Goal: Task Accomplishment & Management: Complete application form

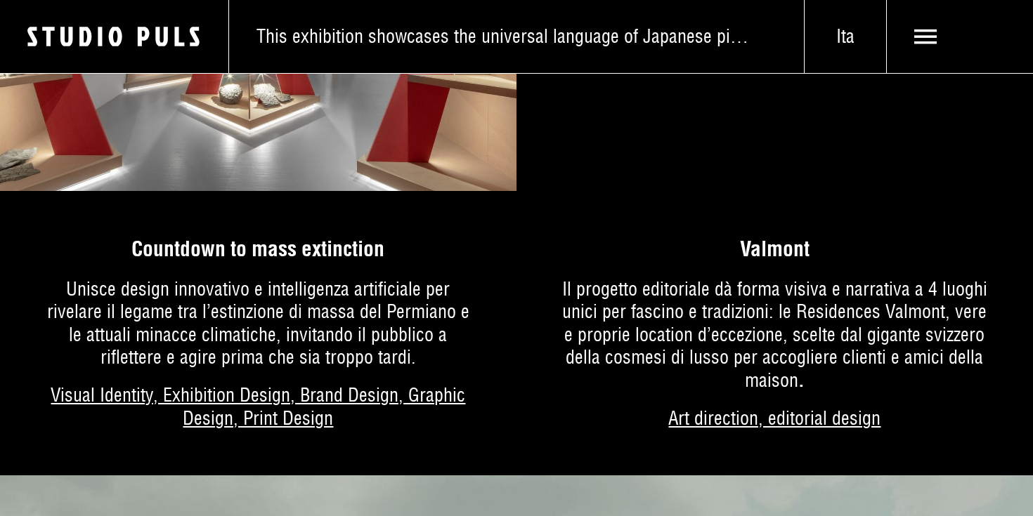
scroll to position [1113, 0]
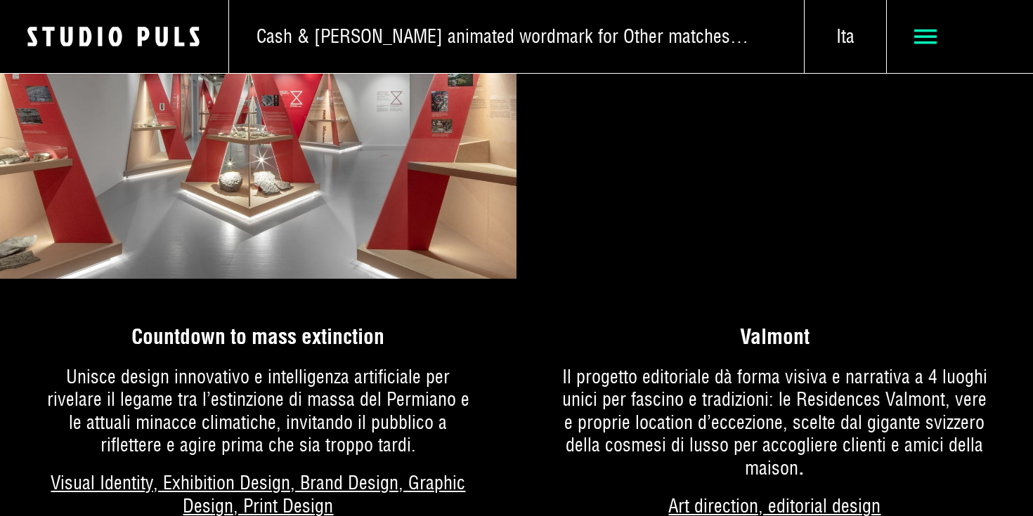
click at [934, 12] on span at bounding box center [960, 36] width 146 height 73
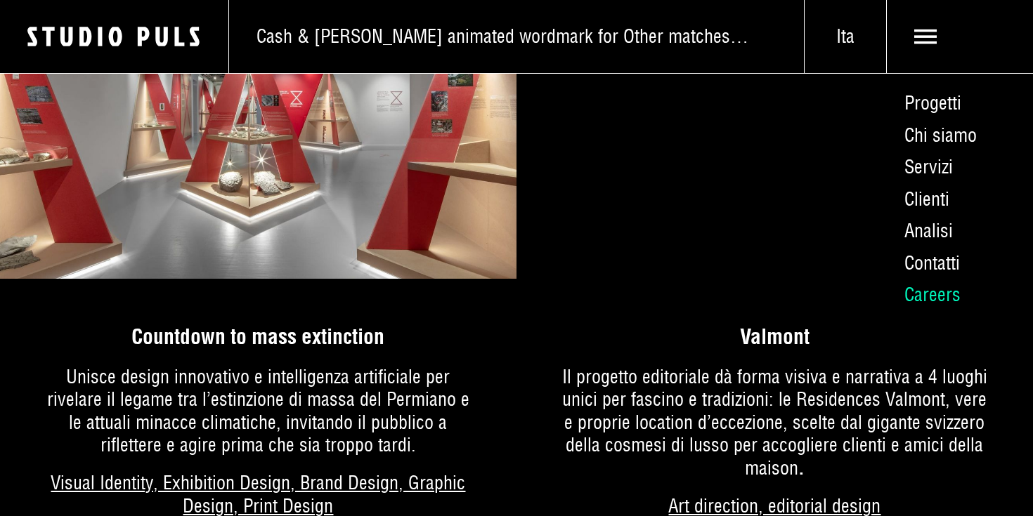
click at [928, 286] on link "Careers" at bounding box center [959, 296] width 147 height 32
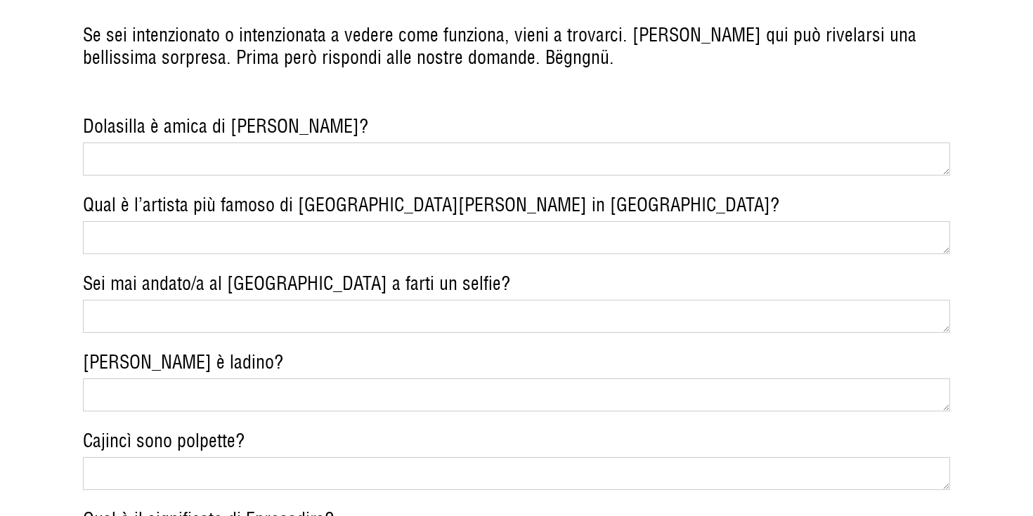
scroll to position [1706, 0]
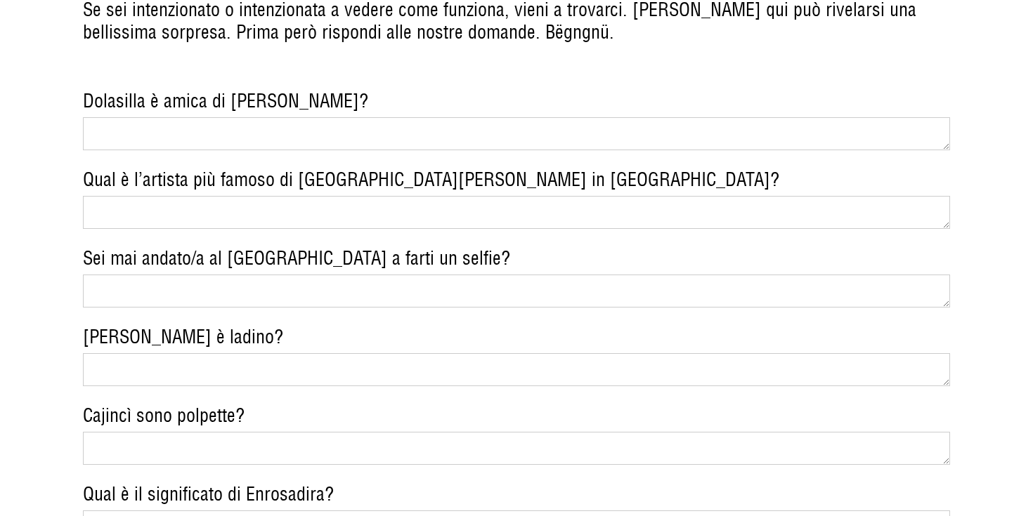
click at [211, 275] on textarea "Sei mai andato/a al lago di Braies a farti un selfie?" at bounding box center [517, 291] width 868 height 33
type textarea "certo quest'anno"
click at [271, 353] on textarea "[PERSON_NAME] è ladino?" at bounding box center [517, 369] width 868 height 33
type textarea "s"
type textarea "i"
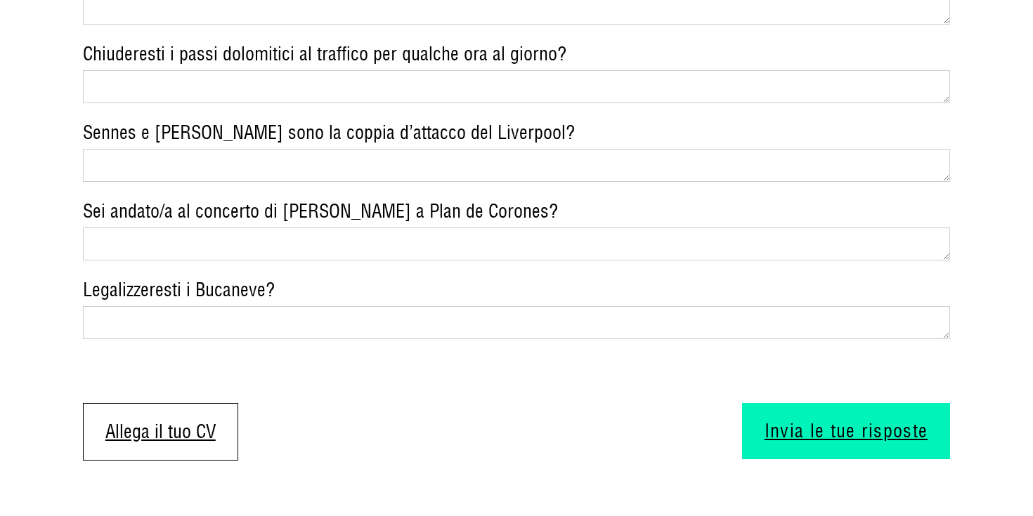
scroll to position [2226, 0]
type textarea "si"
click at [377, 214] on div "Dolasilla è amica di Greta? Qual è l’artista più famoso di San Martino in Badia…" at bounding box center [517, 17] width 868 height 895
click at [319, 227] on textarea "Sei andato/a al concerto di [PERSON_NAME] a Plan de Corones?" at bounding box center [517, 243] width 868 height 33
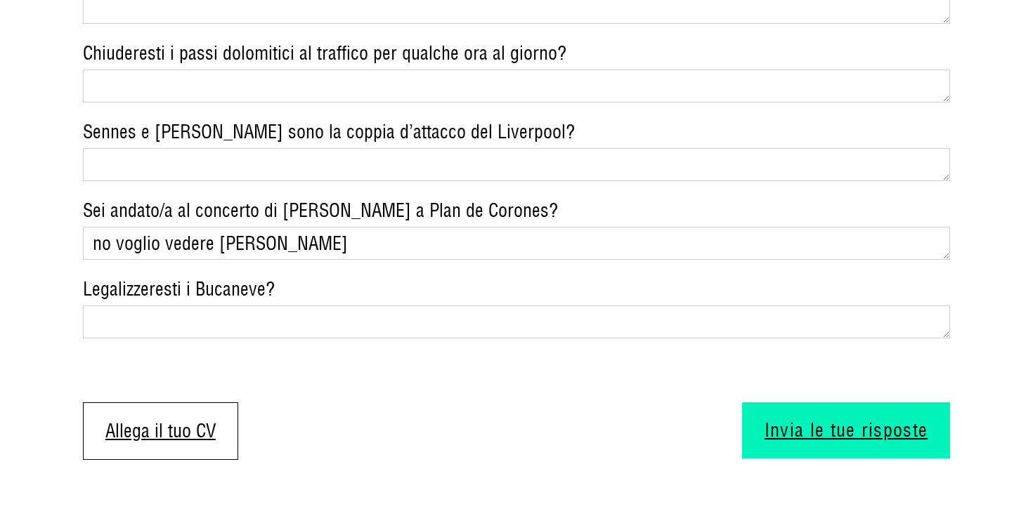
type textarea "no voglio vedere cremonini"
click at [342, 306] on textarea "Legalizzeresti i Bucaneve?" at bounding box center [517, 322] width 868 height 33
drag, startPoint x: 168, startPoint y: 275, endPoint x: 96, endPoint y: 259, distance: 73.6
click at [96, 278] on div "Legalizzeresti i Bucaneve? perche no" at bounding box center [517, 308] width 868 height 60
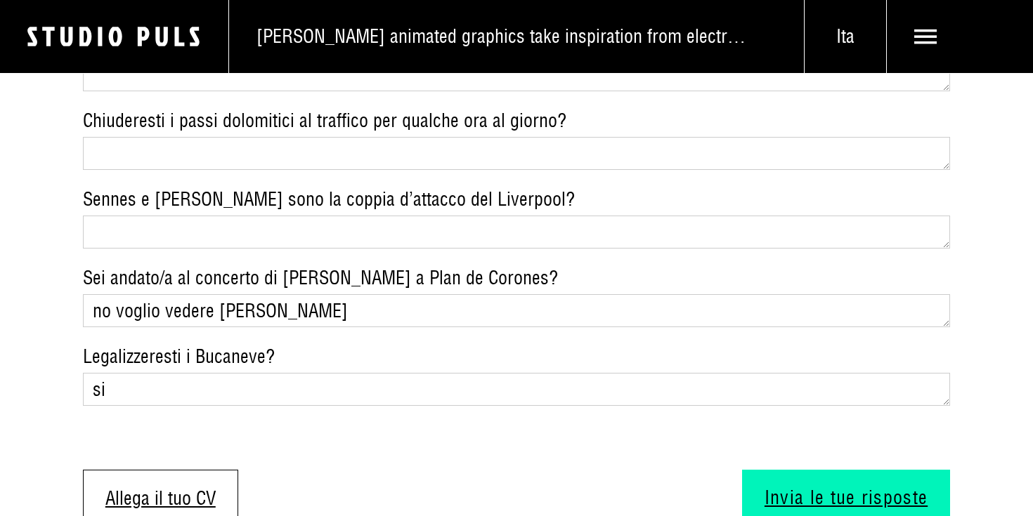
scroll to position [2146, 0]
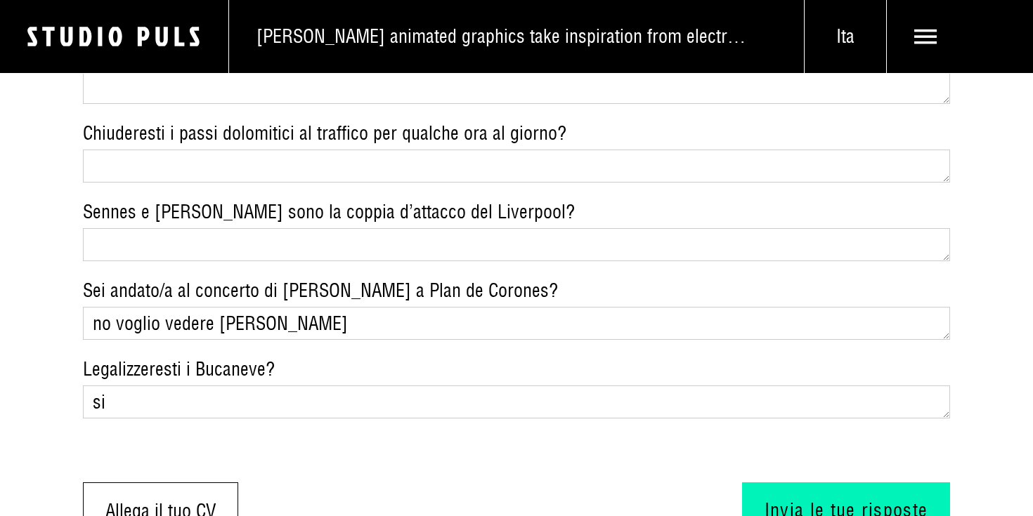
type textarea "si"
click at [251, 228] on textarea "[PERSON_NAME] e [PERSON_NAME] sono la coppia d’attacco del Liverpool?" at bounding box center [517, 244] width 868 height 33
type textarea "si"
click at [325, 150] on textarea "Chiuderesti i [PERSON_NAME] dolomitici al traffico per qualche [PERSON_NAME]?" at bounding box center [517, 166] width 868 height 33
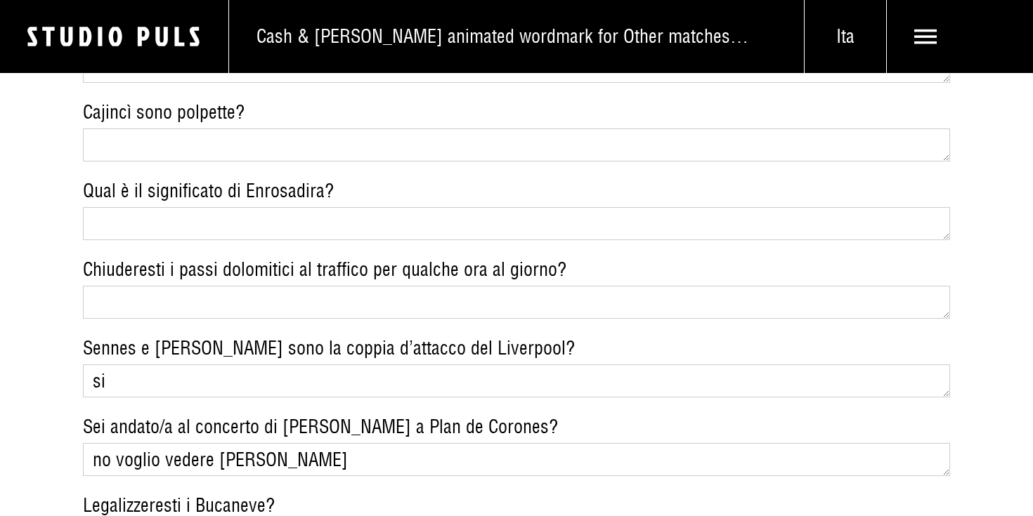
scroll to position [2007, 0]
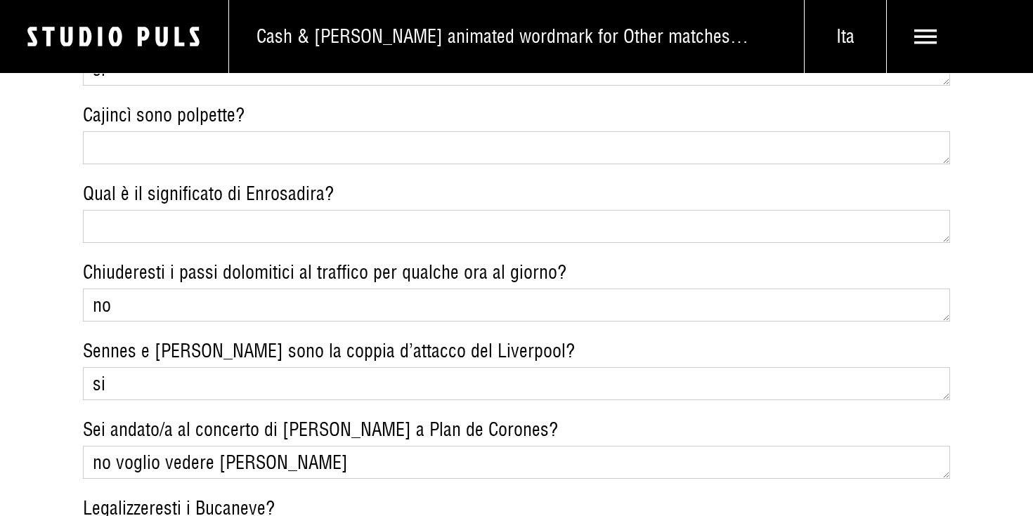
type textarea "n"
type textarea "forse"
click at [199, 210] on textarea "Qual è il significato di Enrosadira?" at bounding box center [517, 226] width 868 height 33
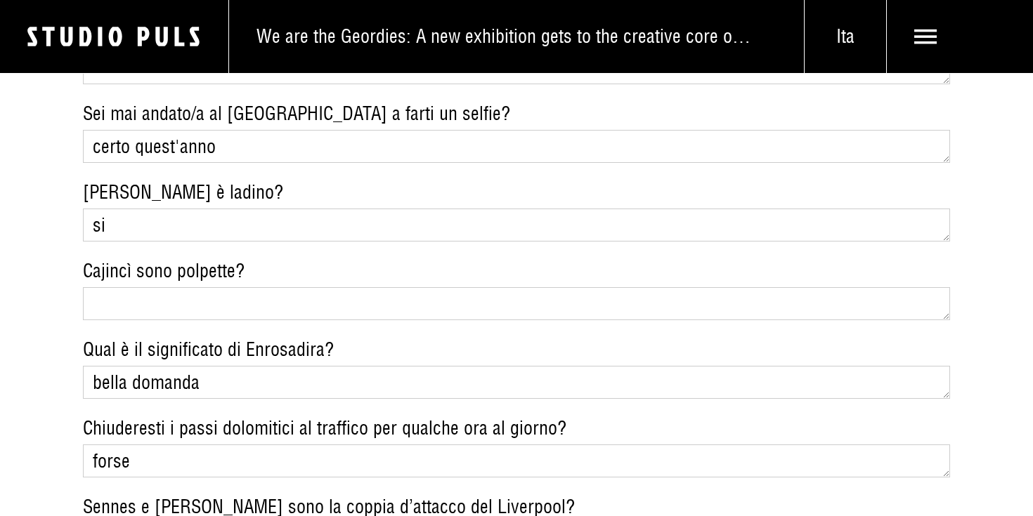
scroll to position [1844, 0]
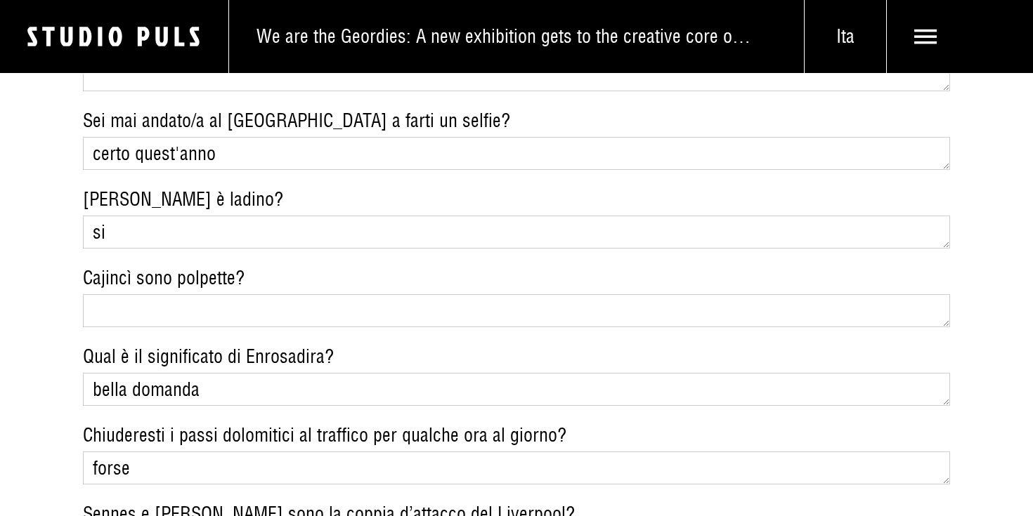
type textarea "bella domanda"
click at [226, 294] on textarea "Cajincì sono polpette?" at bounding box center [517, 310] width 868 height 33
drag, startPoint x: 82, startPoint y: 233, endPoint x: 129, endPoint y: 235, distance: 47.2
click at [129, 267] on label "Cajincì sono polpette?" at bounding box center [517, 278] width 868 height 23
copy label "Cajincì"
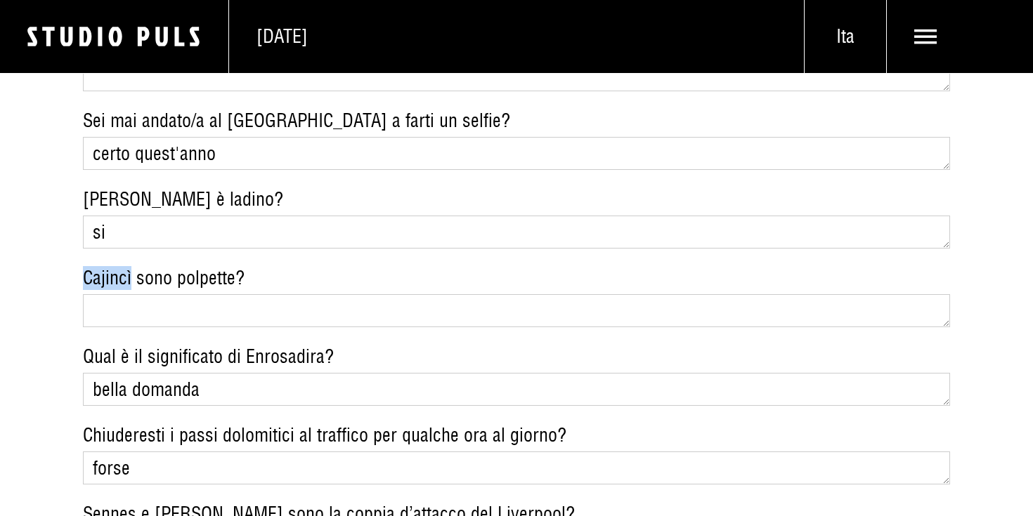
click at [186, 294] on textarea "Cajincì sono polpette?" at bounding box center [517, 310] width 868 height 33
type textarea "no"
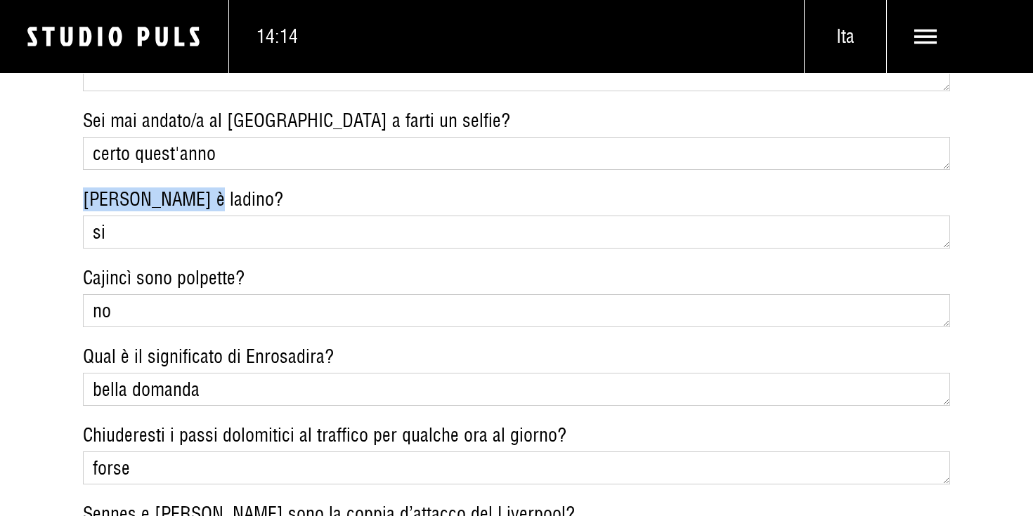
drag, startPoint x: 85, startPoint y: 153, endPoint x: 200, endPoint y: 151, distance: 115.2
click at [200, 188] on label "[PERSON_NAME] è ladino?" at bounding box center [517, 199] width 868 height 23
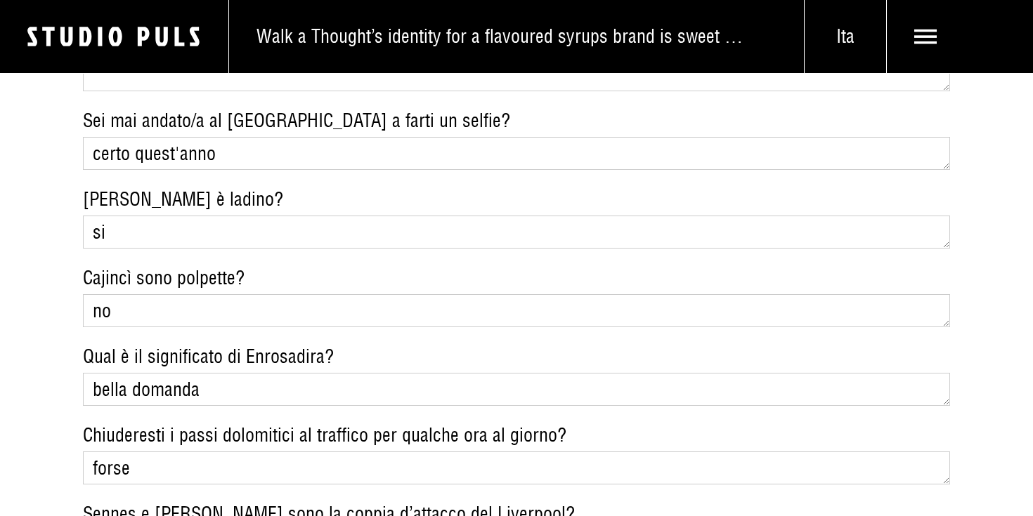
click at [201, 188] on label "[PERSON_NAME] è ladino?" at bounding box center [517, 199] width 868 height 23
click at [201, 216] on textarea "si" at bounding box center [517, 232] width 868 height 33
drag, startPoint x: 203, startPoint y: 151, endPoint x: 86, endPoint y: 146, distance: 117.4
click at [86, 188] on label "[PERSON_NAME] è ladino?" at bounding box center [517, 199] width 868 height 23
copy label "Messner è ladino"
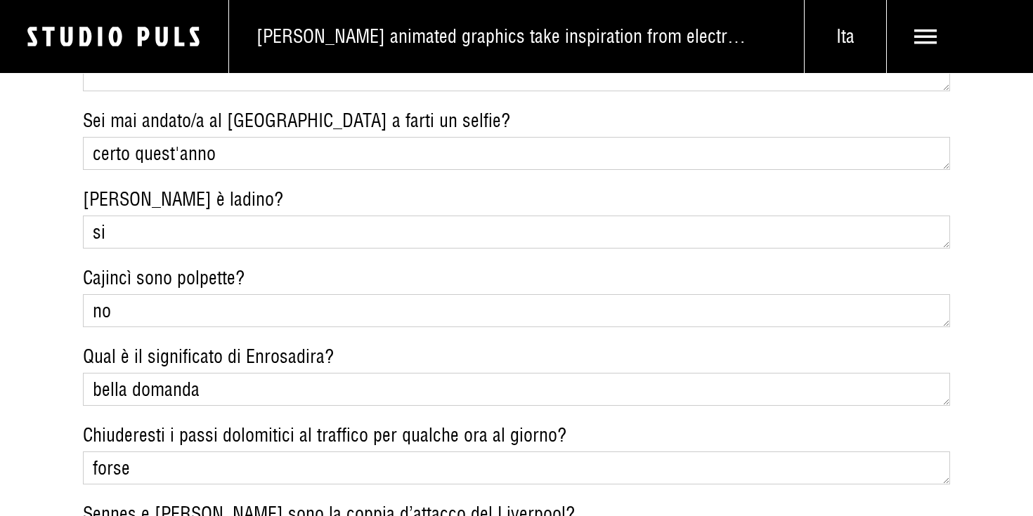
drag, startPoint x: 117, startPoint y: 195, endPoint x: 44, endPoint y: 178, distance: 74.5
click at [44, 178] on section "Fatti sotto Se sei intenzionato o intenzionata a vedere come funziona, vieni a …" at bounding box center [516, 321] width 1033 height 1190
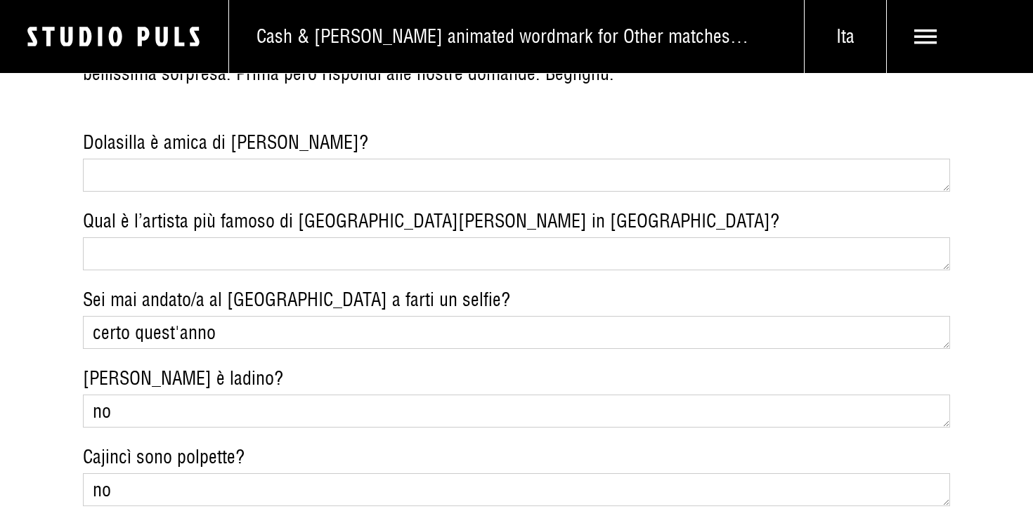
scroll to position [1649, 0]
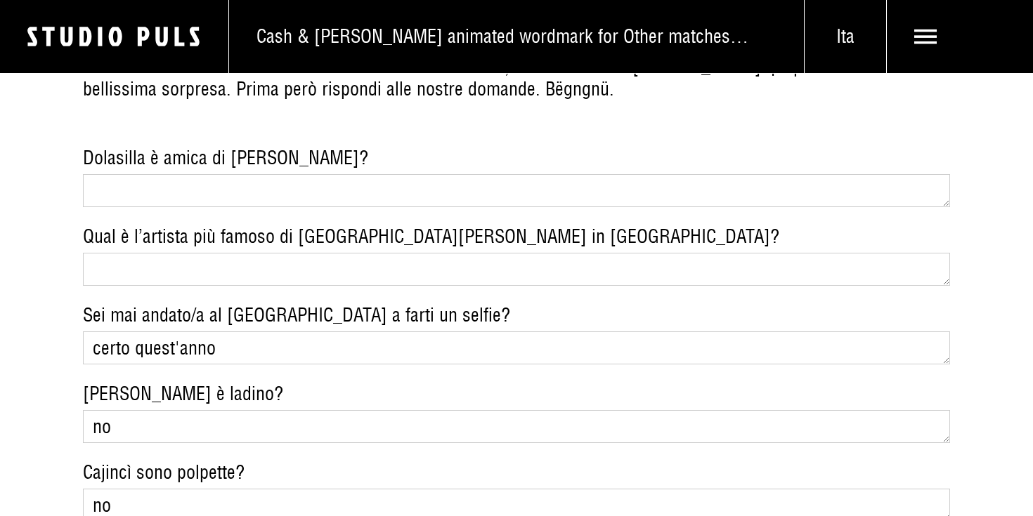
type textarea "no"
drag, startPoint x: 128, startPoint y: 306, endPoint x: 79, endPoint y: 301, distance: 48.7
click at [79, 301] on section "Fatti sotto Se sei intenzionato o intenzionata a vedere come funziona, vieni a …" at bounding box center [516, 516] width 1033 height 1190
drag, startPoint x: 223, startPoint y: 300, endPoint x: 89, endPoint y: 292, distance: 134.4
click at [89, 332] on textarea "certo quest'anno" at bounding box center [517, 348] width 868 height 33
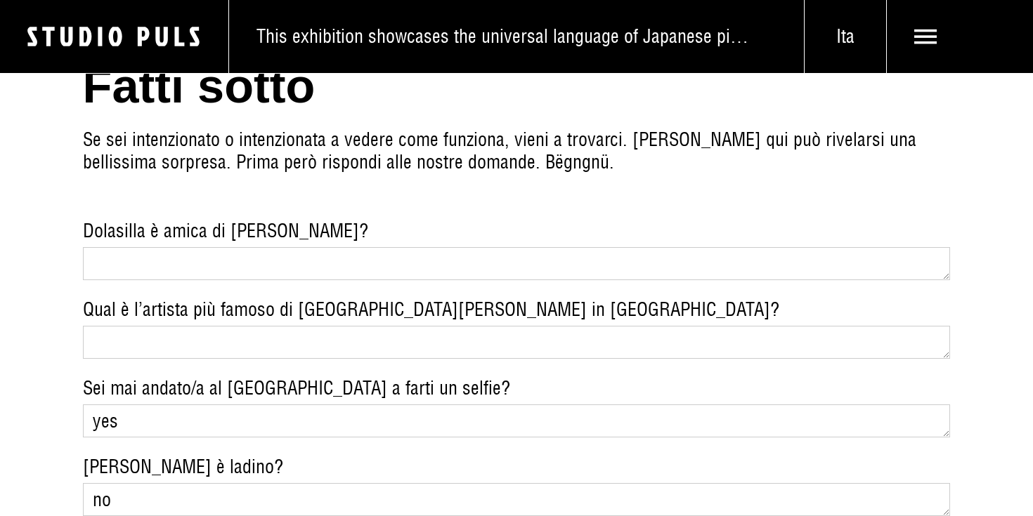
scroll to position [1553, 0]
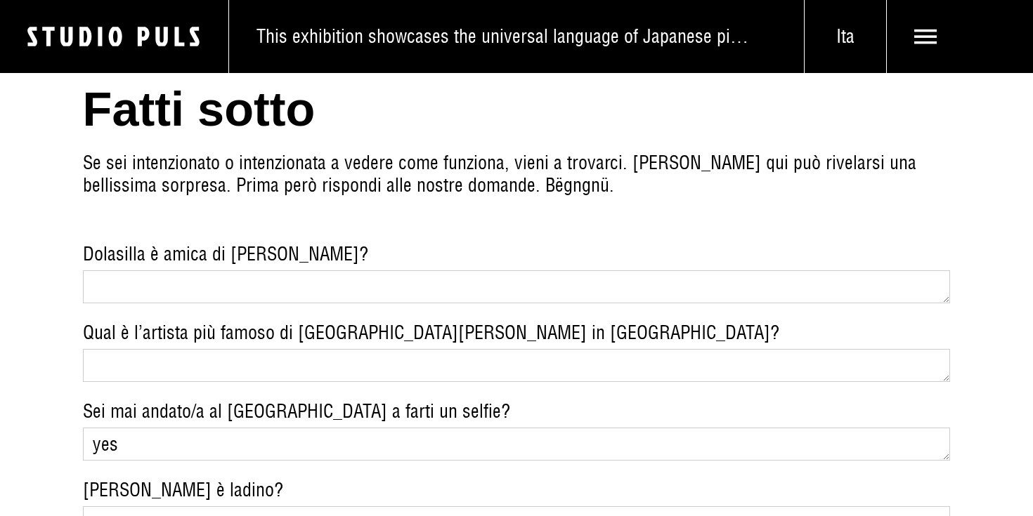
type textarea "yes"
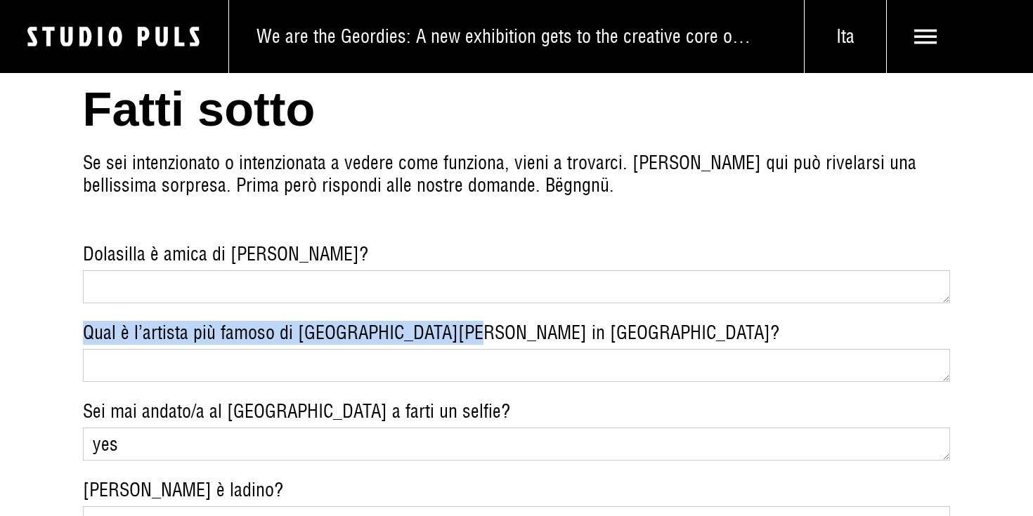
drag, startPoint x: 83, startPoint y: 285, endPoint x: 441, endPoint y: 282, distance: 357.6
click at [441, 322] on label "Qual è l’artista più famoso di [GEOGRAPHIC_DATA][PERSON_NAME] in [GEOGRAPHIC_DA…" at bounding box center [517, 333] width 868 height 23
copy label "Qual è l’artista più famoso di San Martino in Badia"
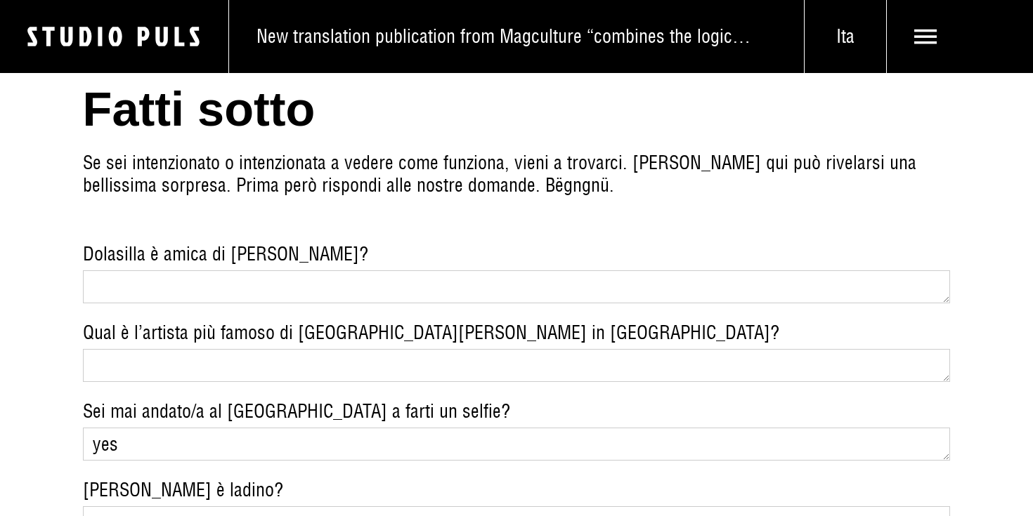
click at [265, 349] on textarea "Qual è l’artista più famoso di [GEOGRAPHIC_DATA][PERSON_NAME] in [GEOGRAPHIC_DA…" at bounding box center [517, 365] width 868 height 33
paste textarea "[PERSON_NAME]"
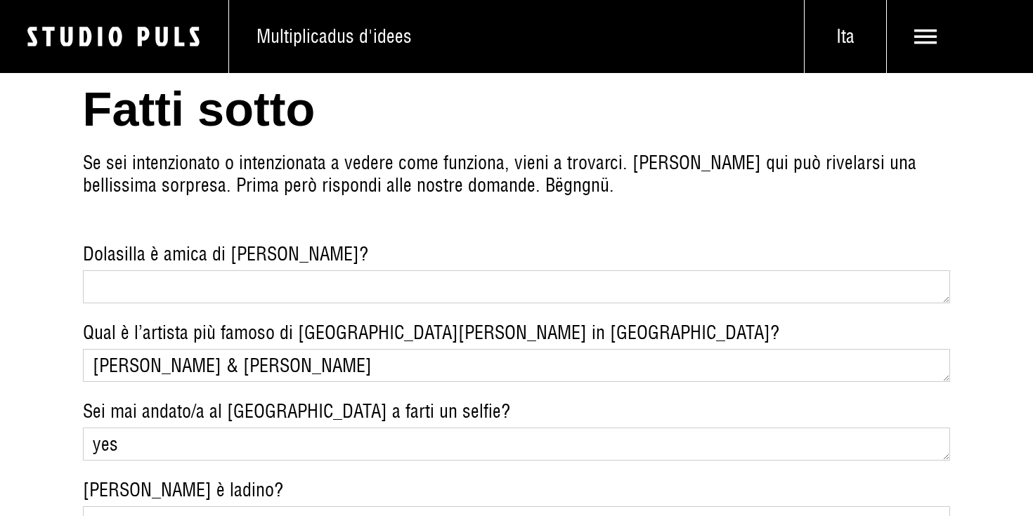
type textarea "[PERSON_NAME]"
drag, startPoint x: 79, startPoint y: 204, endPoint x: 261, endPoint y: 207, distance: 182.7
copy label "Dolasilla è amica di Greta"
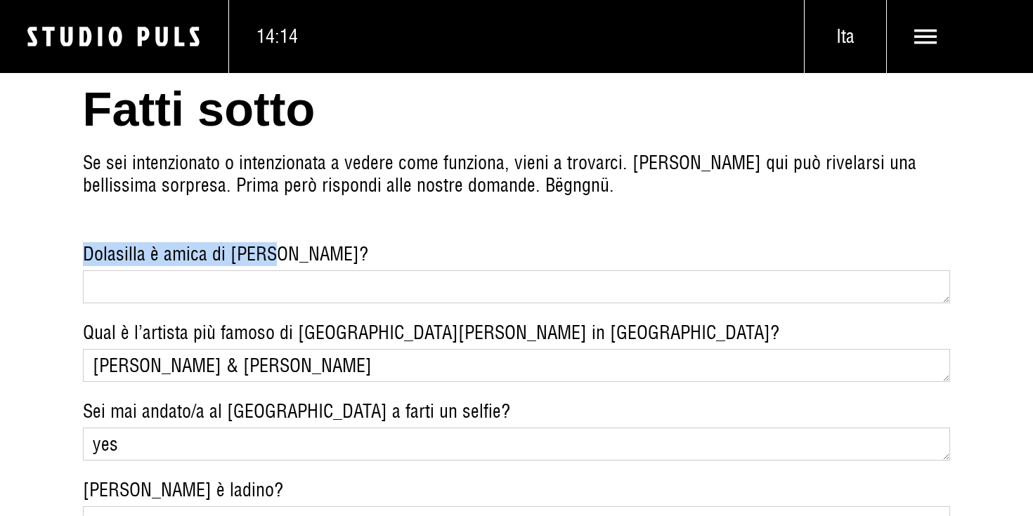
click at [207, 271] on textarea "Dolasilla è amica di [PERSON_NAME]?" at bounding box center [517, 287] width 868 height 33
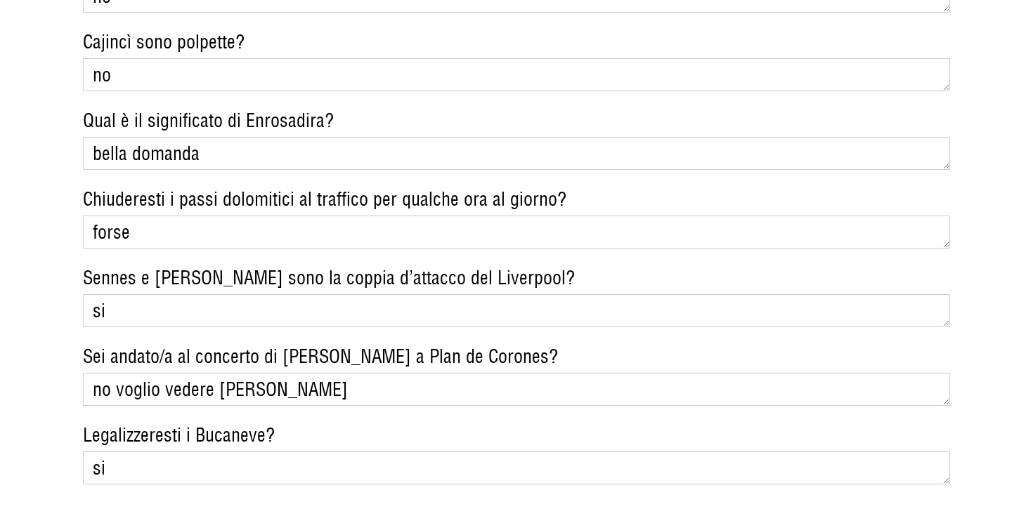
scroll to position [2080, 0]
type textarea "si"
drag, startPoint x: 241, startPoint y: 69, endPoint x: 315, endPoint y: 77, distance: 74.3
click at [315, 109] on label "Qual è il significato di Enrosadira?" at bounding box center [517, 120] width 868 height 23
copy label "Enrosadira"
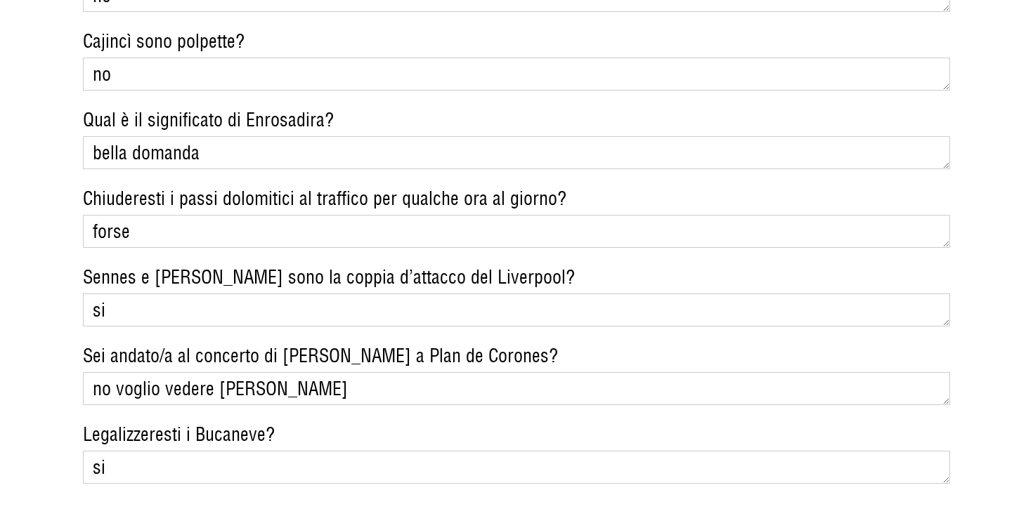
drag, startPoint x: 211, startPoint y: 105, endPoint x: 62, endPoint y: 93, distance: 150.2
click at [62, 93] on section "Fatti sotto Se sei intenzionato o intenzionata a vedere come funziona, vieni a …" at bounding box center [516, 84] width 1033 height 1190
paste textarea "Enrosadira quindi sta a identificare il fenomeno dell’arrossamento delle cime d…"
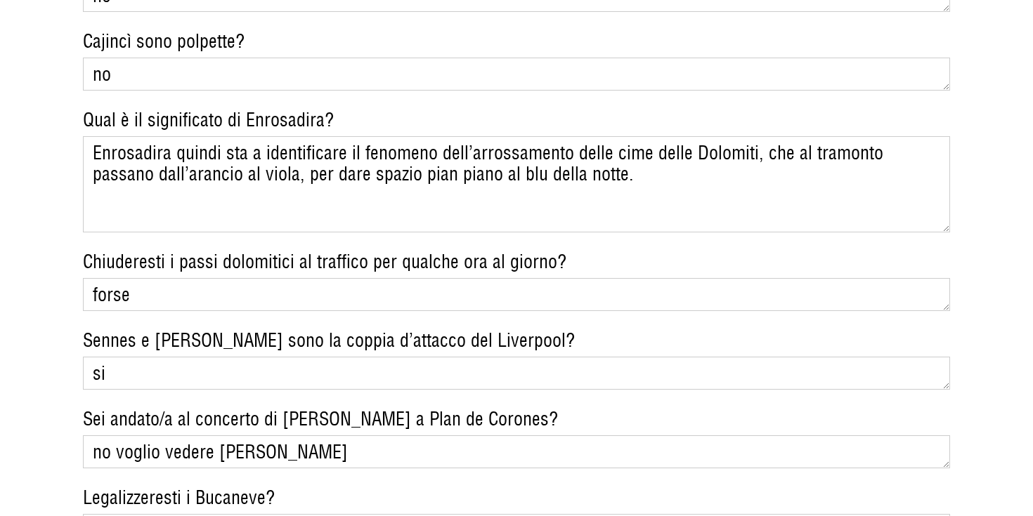
click at [237, 136] on textarea "Enrosadira quindi sta a identificare il fenomeno dell’arrossamento delle cime d…" at bounding box center [517, 184] width 868 height 96
click at [193, 148] on textarea "Enrosadira quindi sta a identificare il fenomeno dell’arrossamento delle cime d…" at bounding box center [517, 184] width 868 height 96
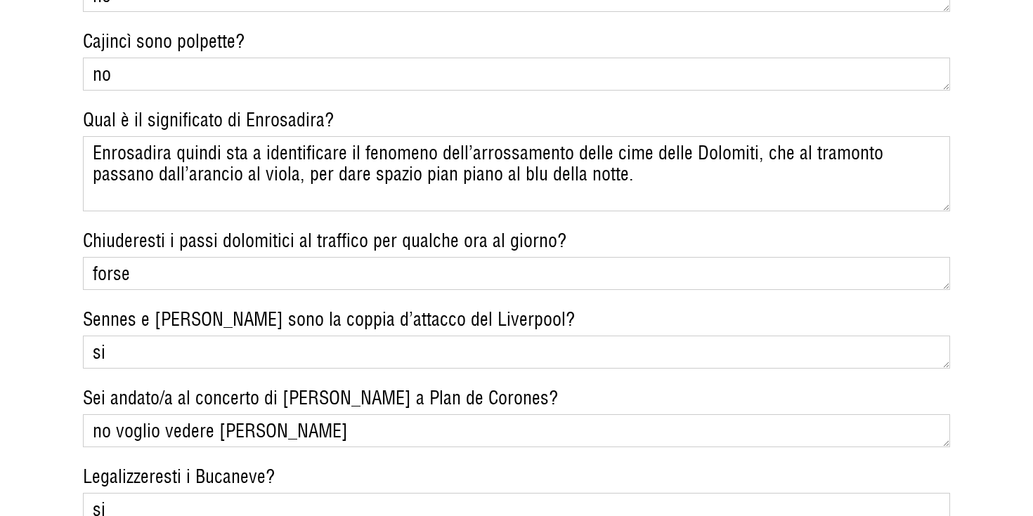
click at [266, 150] on textarea "Enrosadira quindi sta a identificare il fenomeno dell’arrossamento delle cime d…" at bounding box center [517, 173] width 868 height 75
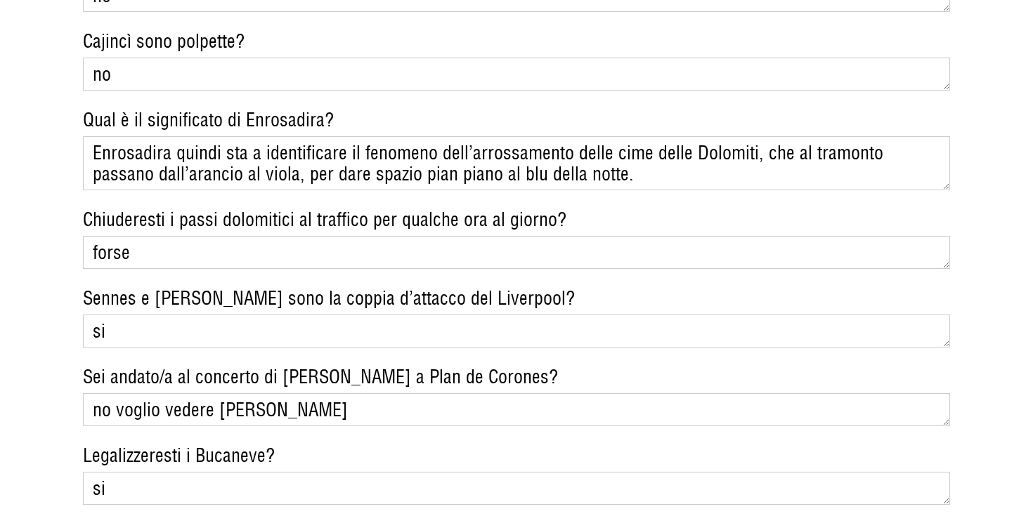
drag, startPoint x: 339, startPoint y: 106, endPoint x: 74, endPoint y: 91, distance: 266.0
click at [74, 91] on section "Fatti sotto Se sei intenzionato o intenzionata a vedere come funziona, vieni a …" at bounding box center [516, 94] width 1033 height 1211
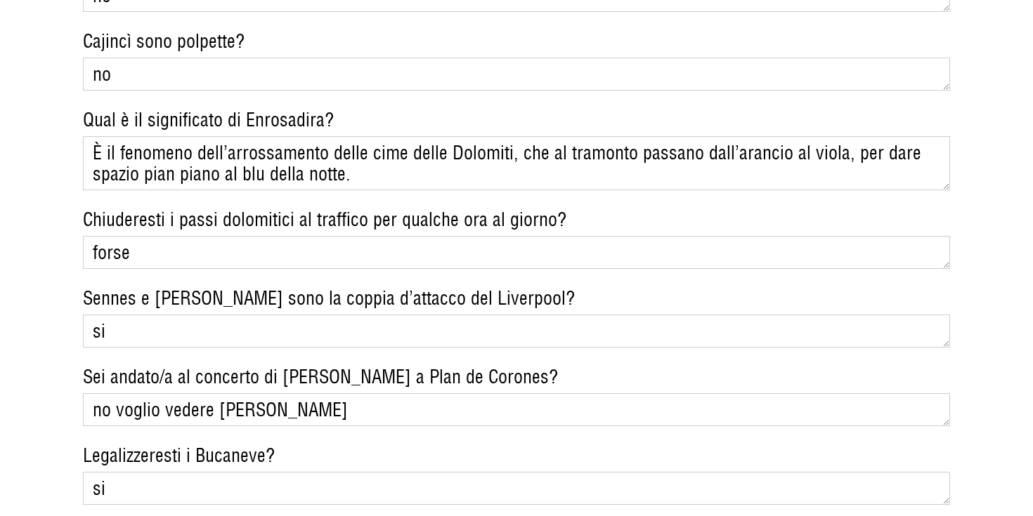
click at [368, 136] on textarea "È il fenomeno dell’arrossamento delle cime delle Dolomiti, che al tramonto pass…" at bounding box center [517, 163] width 868 height 54
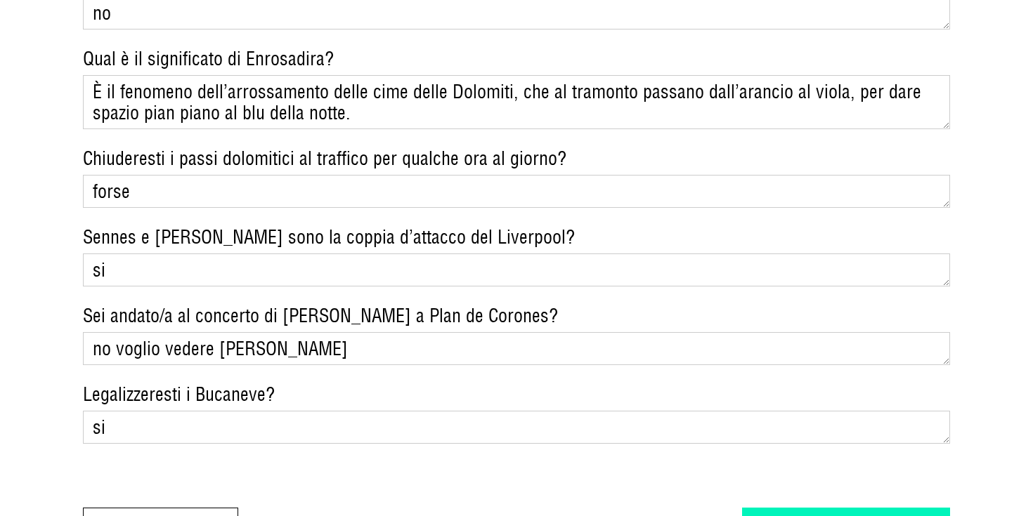
scroll to position [2150, 0]
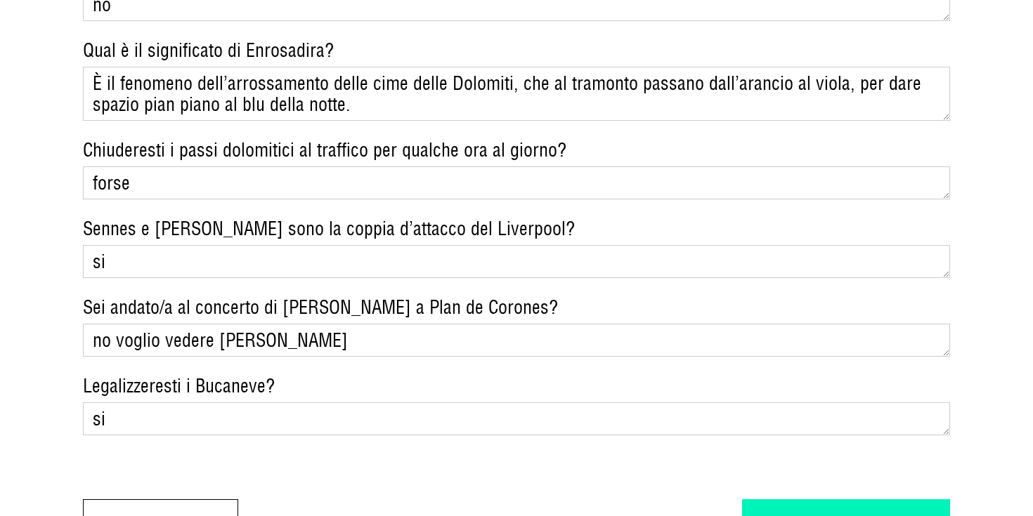
type textarea "È il fenomeno dell’arrossamento delle cime delle Dolomiti, che al tramonto pass…"
drag, startPoint x: 81, startPoint y: 180, endPoint x: 193, endPoint y: 187, distance: 111.9
click at [193, 187] on section "Fatti sotto Se sei intenzionato o intenzionata a vedere come funziona, vieni a …" at bounding box center [516, 25] width 1033 height 1211
copy label "Sennes e Fanes"
drag, startPoint x: 128, startPoint y: 221, endPoint x: 26, endPoint y: 190, distance: 106.3
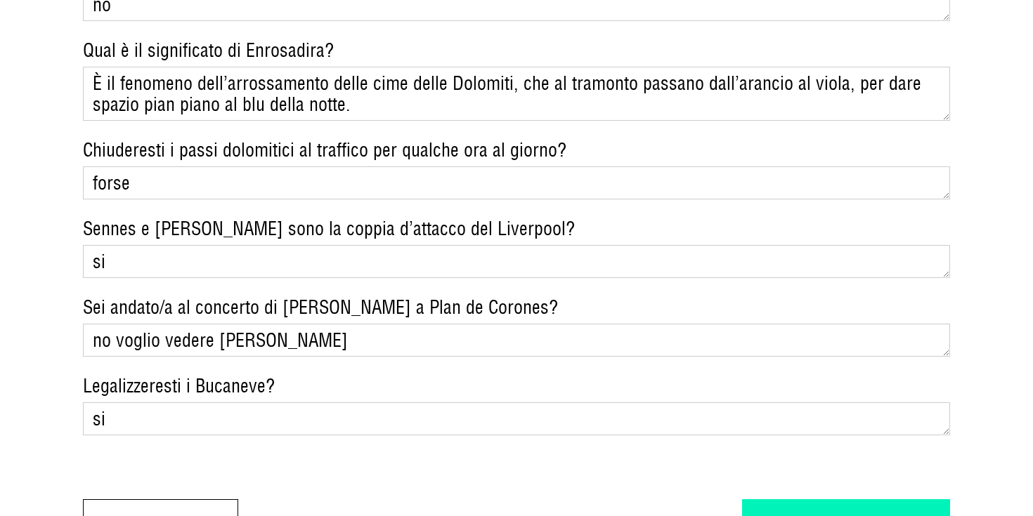
click at [26, 190] on section "Fatti sotto Se sei intenzionato o intenzionata a vedere come funziona, vieni a …" at bounding box center [516, 25] width 1033 height 1211
type textarea "no"
click at [367, 296] on label "Sei andato/a al concerto di [PERSON_NAME] a Plan de Corones?" at bounding box center [517, 307] width 868 height 23
click at [367, 324] on textarea "no voglio vedere cremonini" at bounding box center [517, 340] width 868 height 33
click at [190, 375] on label "Legalizzeresti i Bucaneve?" at bounding box center [517, 386] width 868 height 23
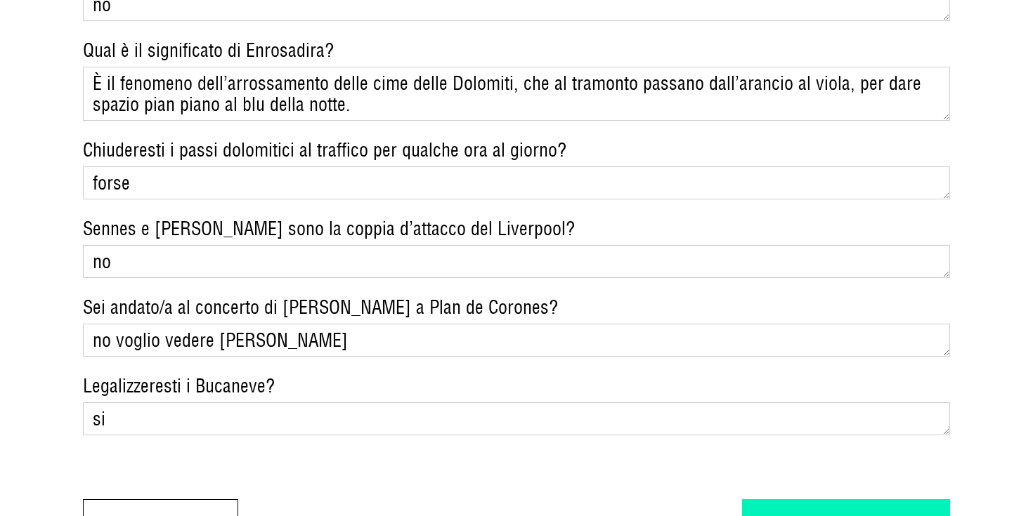
click at [190, 403] on textarea "si" at bounding box center [517, 419] width 868 height 33
drag, startPoint x: 190, startPoint y: 343, endPoint x: 245, endPoint y: 345, distance: 54.1
click at [245, 375] on label "Legalizzeresti i Bucaneve?" at bounding box center [517, 386] width 868 height 23
click at [245, 403] on textarea "si" at bounding box center [517, 419] width 868 height 33
copy label "Bucaneve"
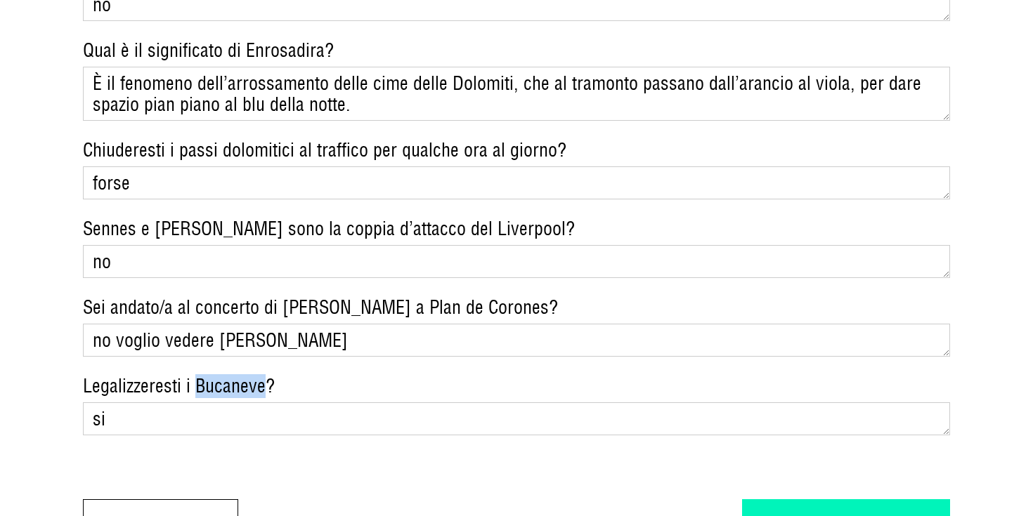
click at [193, 403] on textarea "si" at bounding box center [517, 419] width 868 height 33
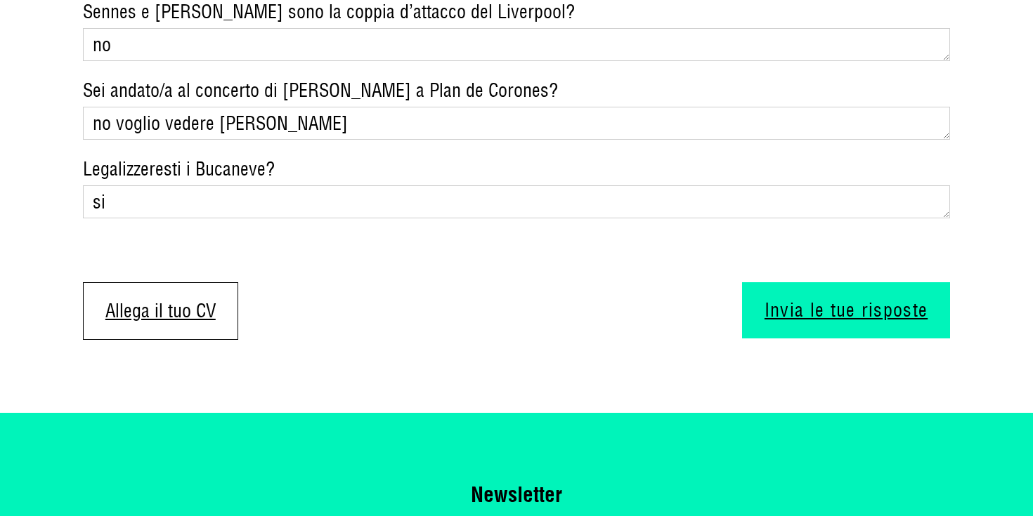
scroll to position [2371, 0]
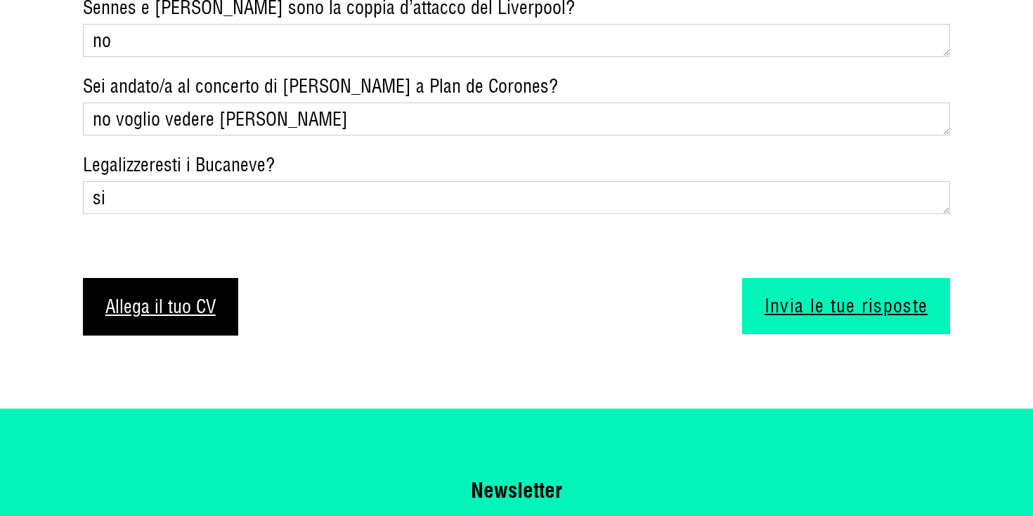
click at [204, 278] on label "Allega il tuo CV" at bounding box center [160, 307] width 155 height 58
click at [83, 278] on input "Allega il tuo CV" at bounding box center [83, 278] width 0 height 0
type input "C:\fakepath\CV_Emma Puddinu_.pdf"
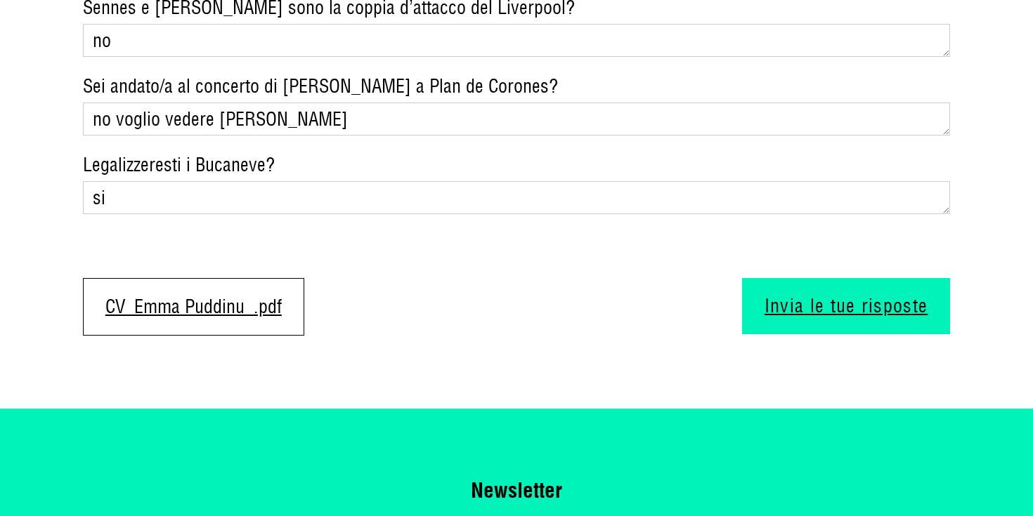
drag, startPoint x: 211, startPoint y: 77, endPoint x: 117, endPoint y: 70, distance: 94.4
click at [117, 103] on textarea "no voglio vedere cremonini" at bounding box center [517, 119] width 868 height 33
click at [247, 103] on textarea "no voglio vedere cremonini" at bounding box center [517, 119] width 868 height 33
click at [405, 103] on textarea "no voglio vedere cremonini" at bounding box center [517, 119] width 868 height 33
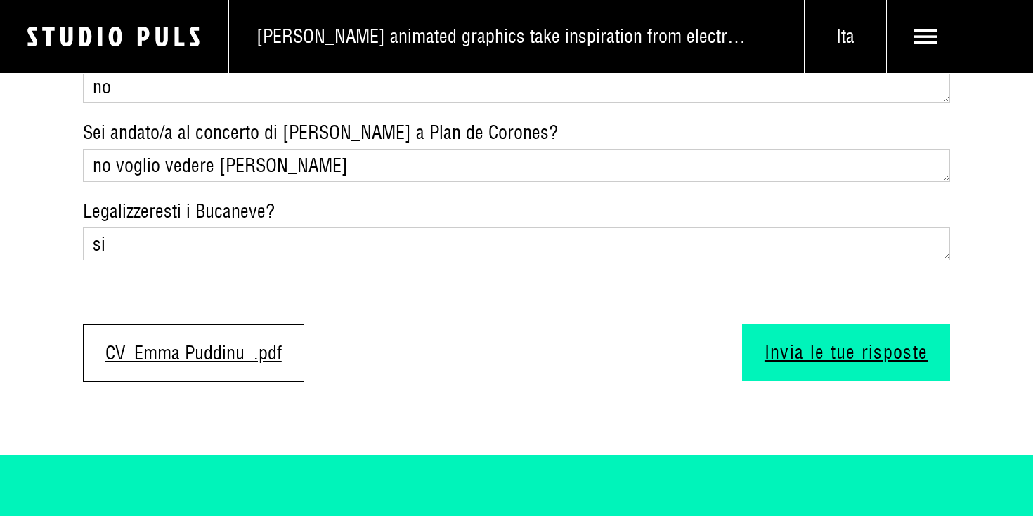
scroll to position [2324, 0]
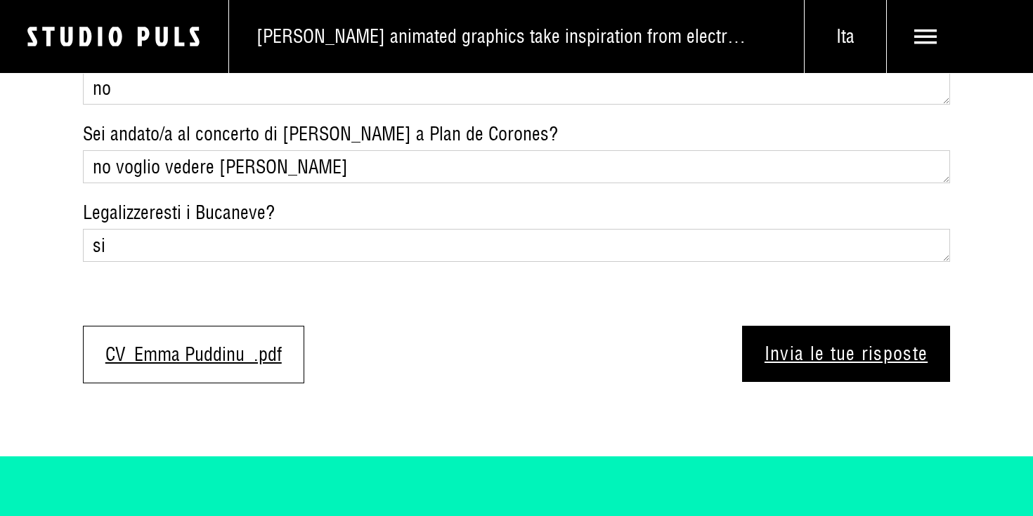
click at [807, 326] on button "Invia le tue risposte" at bounding box center [846, 354] width 209 height 56
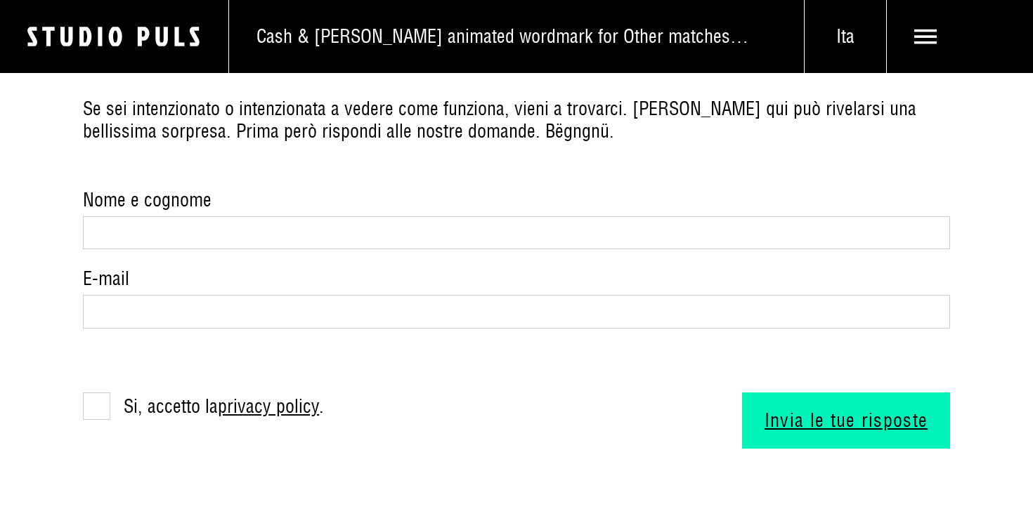
scroll to position [1596, 0]
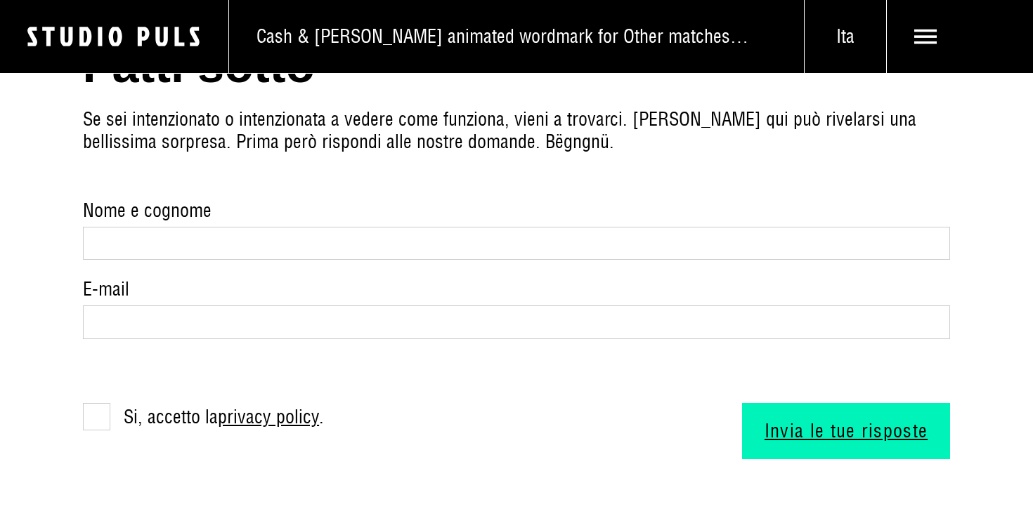
click at [278, 200] on div "Nome e cognome" at bounding box center [517, 230] width 868 height 60
click at [275, 227] on input "Nome e cognome" at bounding box center [517, 243] width 868 height 33
type input "[PERSON_NAME]"
click at [193, 306] on input "E-mail" at bounding box center [517, 322] width 868 height 33
type input "[EMAIL_ADDRESS][DOMAIN_NAME]"
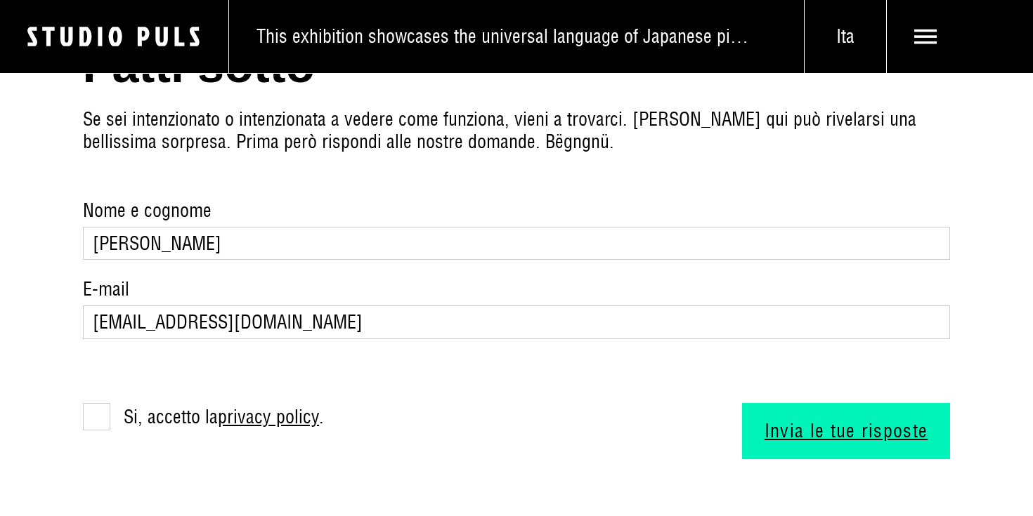
click at [102, 403] on label "Si, accetto la privacy policy ." at bounding box center [204, 416] width 242 height 27
click at [92, 403] on input "Si, accetto la privacy policy ." at bounding box center [87, 407] width 9 height 9
checkbox input "true"
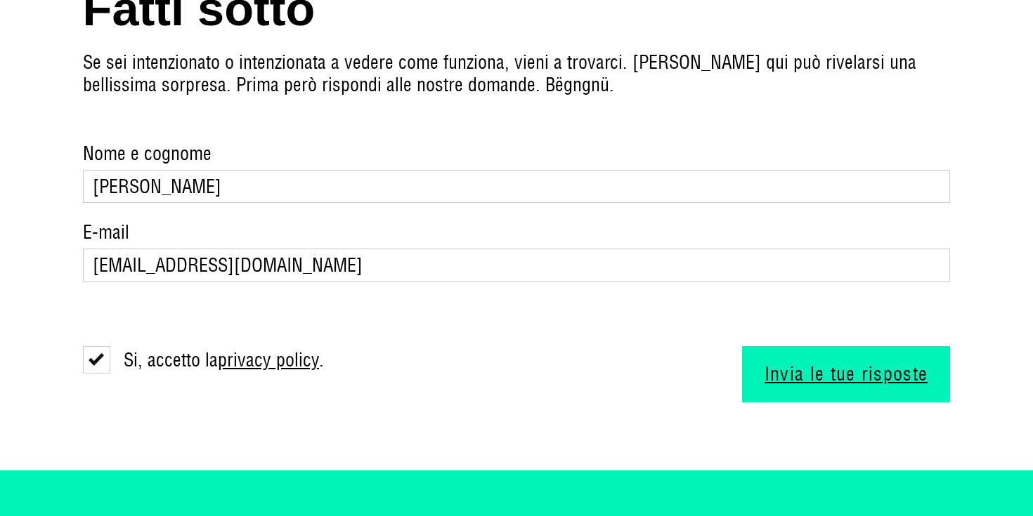
scroll to position [1657, 0]
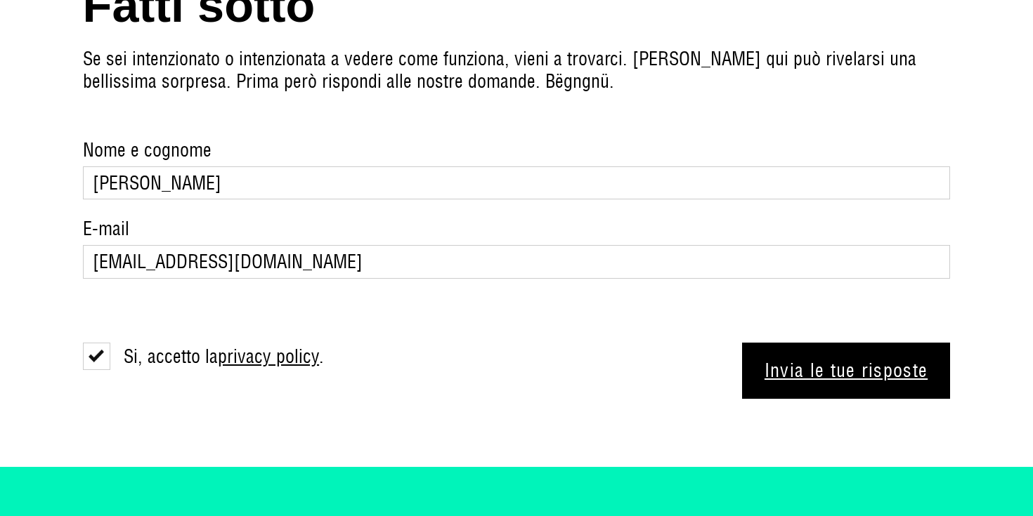
click at [772, 343] on button "Invia le tue risposte" at bounding box center [846, 371] width 209 height 56
click at [788, 343] on button "Invia le tue risposte" at bounding box center [846, 371] width 209 height 56
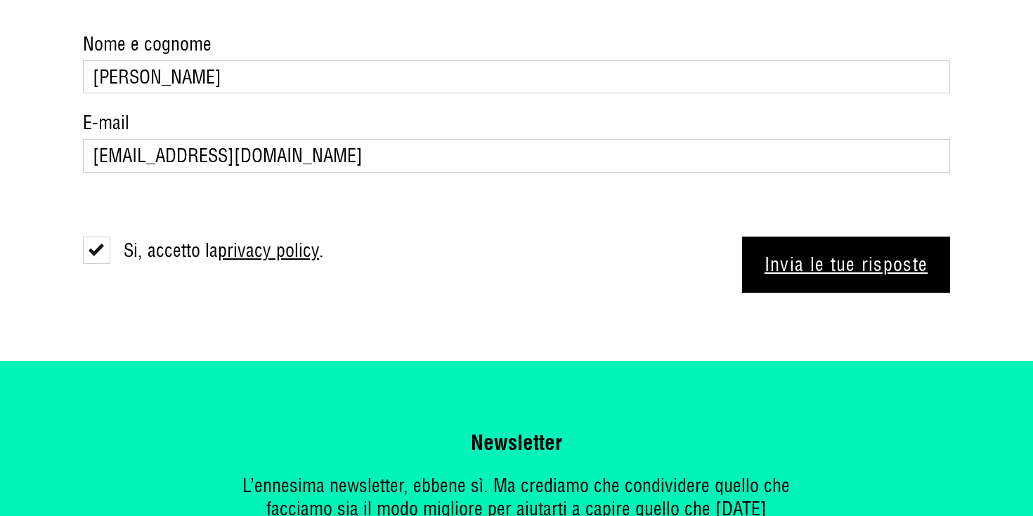
scroll to position [1764, 0]
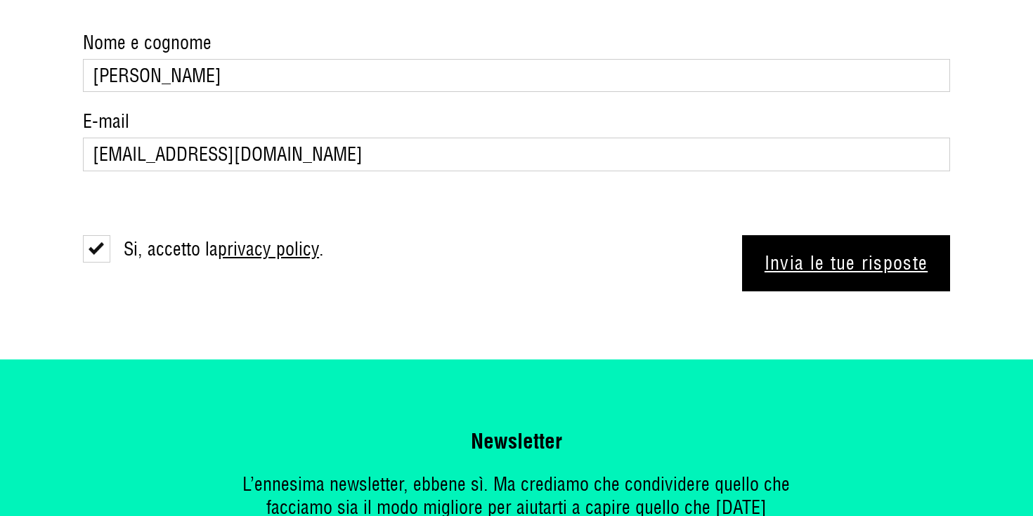
click at [832, 235] on button "Invia le tue risposte" at bounding box center [846, 263] width 209 height 56
click at [742, 235] on button "Invia le tue risposte" at bounding box center [846, 263] width 209 height 56
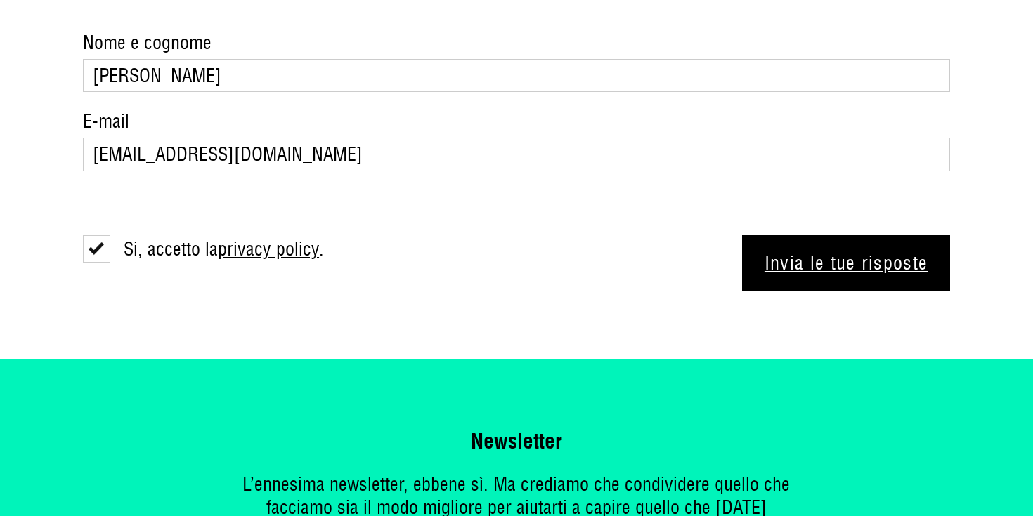
click at [742, 235] on button "Invia le tue risposte" at bounding box center [846, 263] width 209 height 56
click at [832, 235] on button "Invia le tue risposte" at bounding box center [846, 263] width 209 height 56
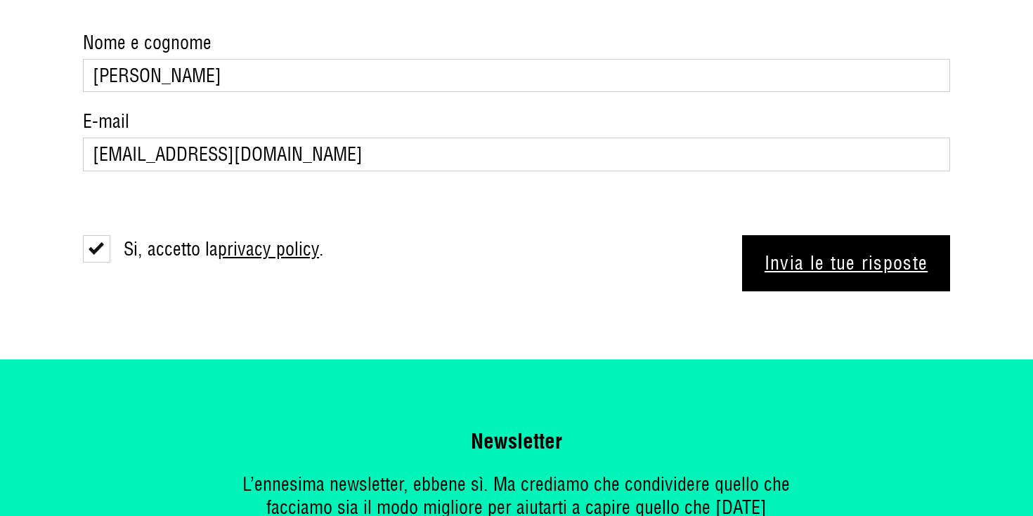
click at [832, 235] on button "Invia le tue risposte" at bounding box center [846, 263] width 209 height 56
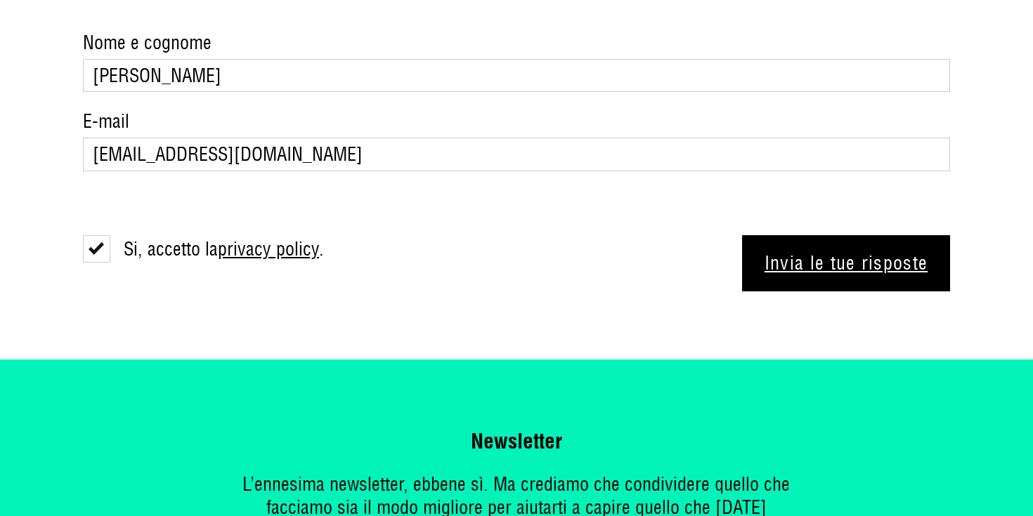
click at [832, 235] on button "Invia le tue risposte" at bounding box center [846, 263] width 209 height 56
click at [831, 235] on button "Invia le tue risposte" at bounding box center [846, 263] width 209 height 56
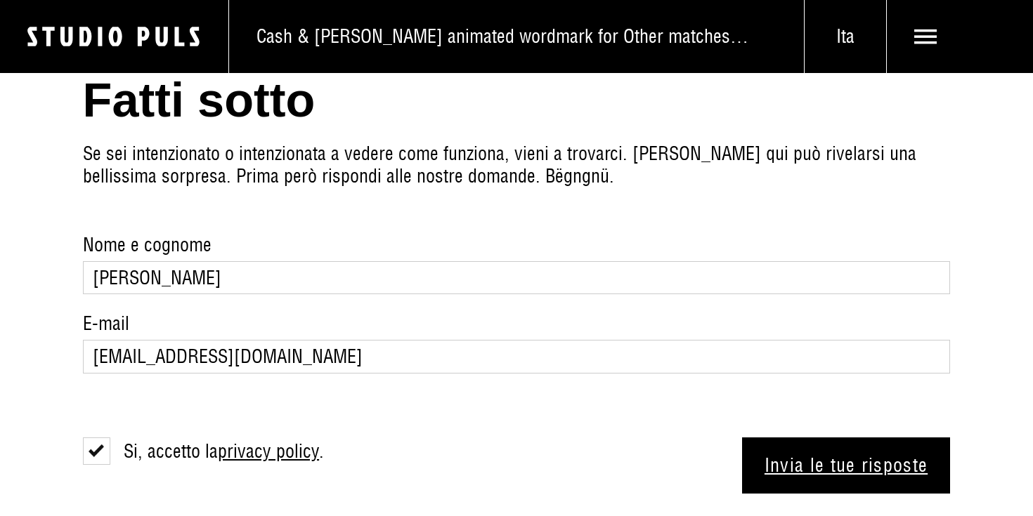
scroll to position [1539, 0]
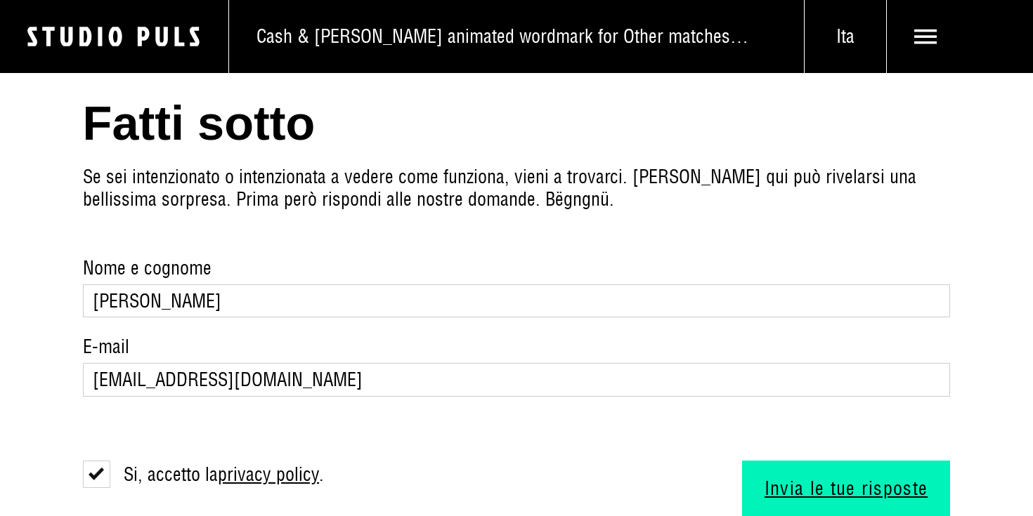
click at [311, 285] on input "[PERSON_NAME]" at bounding box center [517, 301] width 868 height 33
click at [235, 285] on input "[PERSON_NAME]" at bounding box center [517, 301] width 868 height 33
drag, startPoint x: 235, startPoint y: 252, endPoint x: 79, endPoint y: 240, distance: 155.8
click at [79, 241] on section "Fatti sotto Se sei intenzionato o intenzionata a vedere come funziona, vieni a …" at bounding box center [516, 308] width 1033 height 554
type input "emma puddinu"
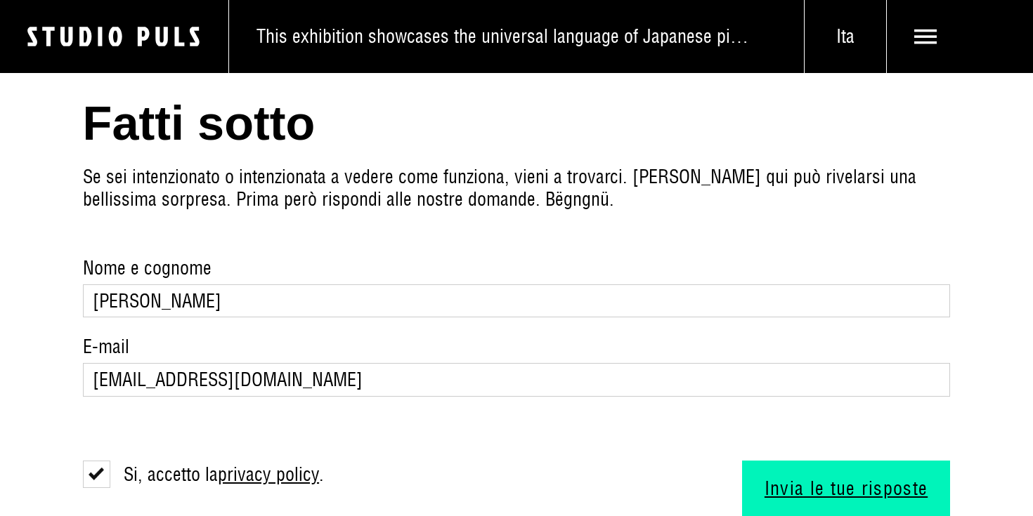
scroll to position [1, 0]
drag, startPoint x: 308, startPoint y: 342, endPoint x: 51, endPoint y: 331, distance: 257.4
click at [51, 331] on section "Fatti sotto Se sei intenzionato o intenzionata a vedere come funziona, vieni a …" at bounding box center [516, 308] width 1033 height 554
type input "[EMAIL_ADDRESS][DOMAIN_NAME]"
click at [430, 415] on div "Si, accetto la privacy policy . I Suoi dati sono trattati ai sensi e nel rispet…" at bounding box center [517, 466] width 868 height 102
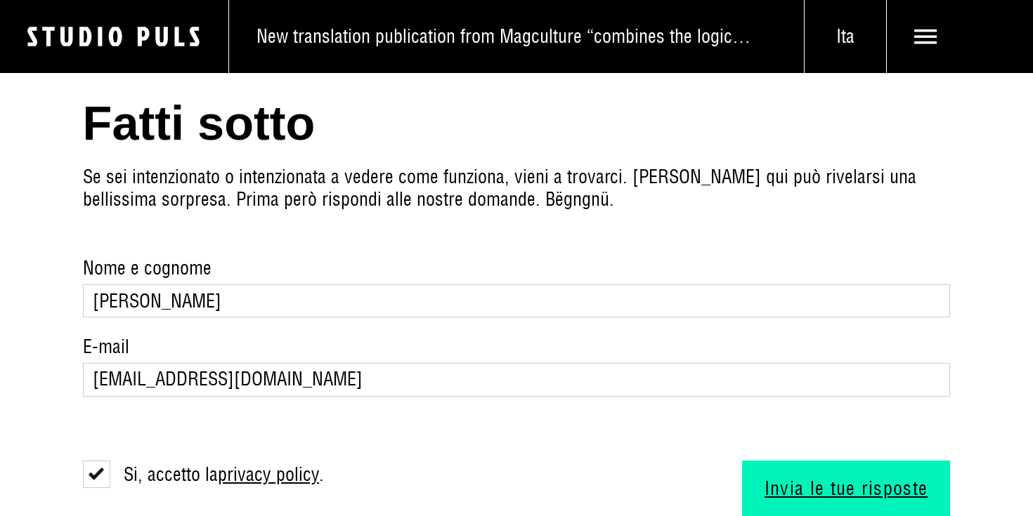
scroll to position [0, 0]
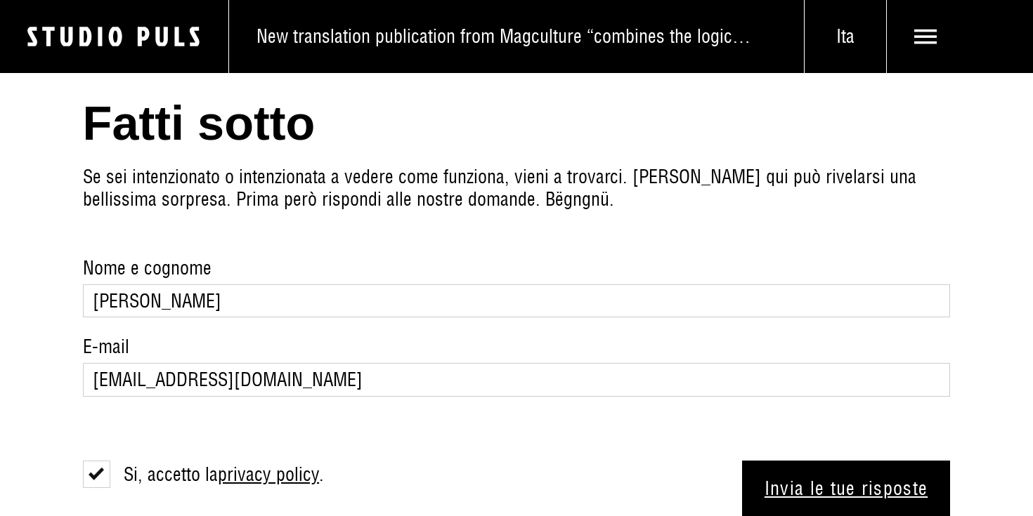
click at [841, 461] on button "Invia le tue risposte" at bounding box center [846, 489] width 209 height 56
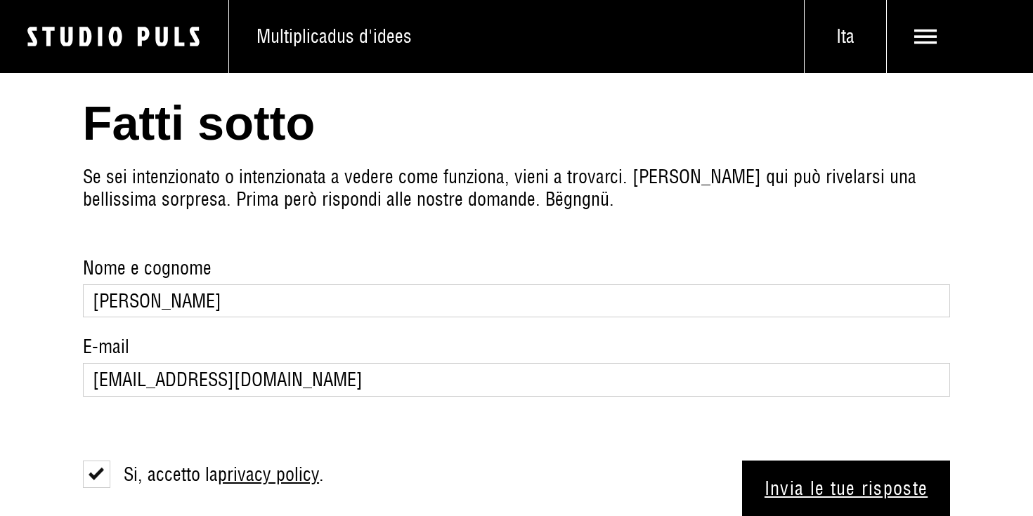
click at [841, 461] on button "Invia le tue risposte" at bounding box center [846, 489] width 209 height 56
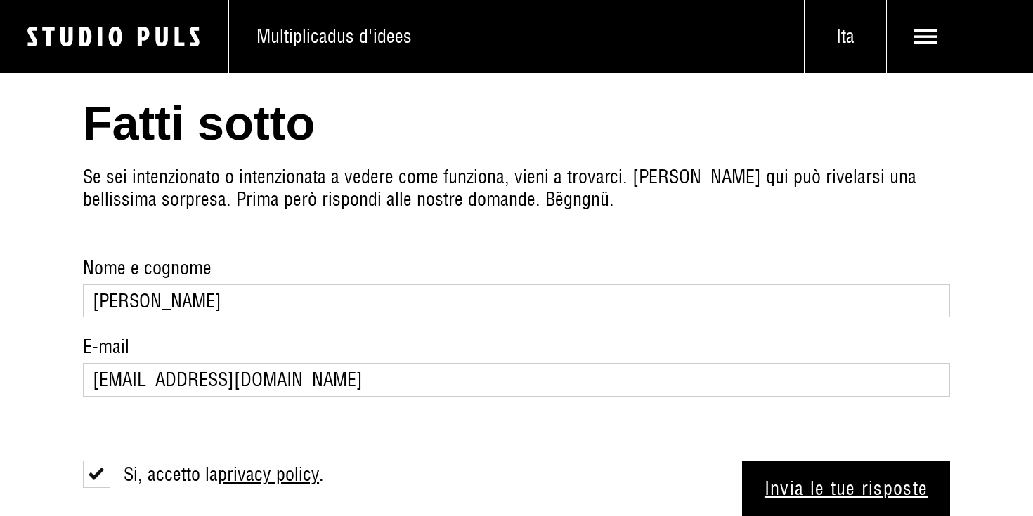
click at [841, 461] on button "Invia le tue risposte" at bounding box center [846, 489] width 209 height 56
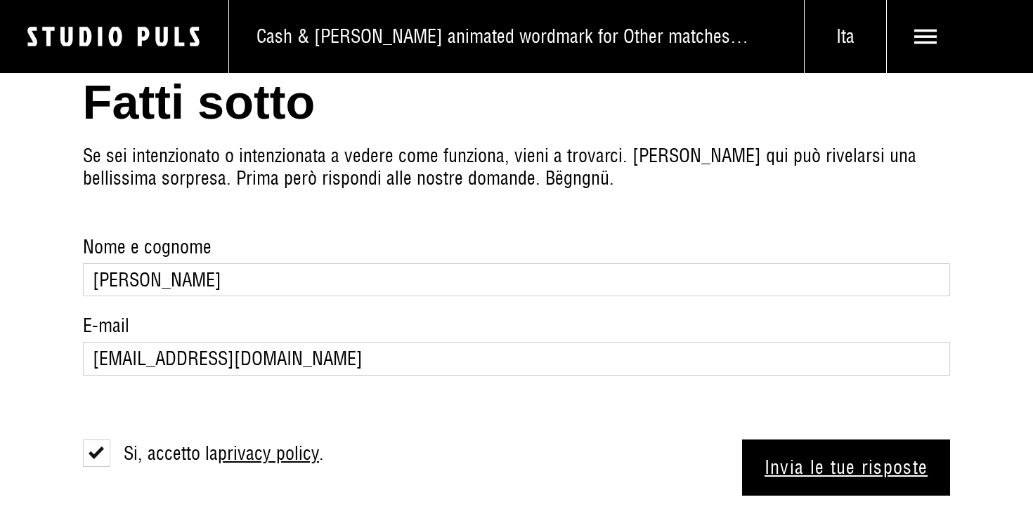
scroll to position [1567, 0]
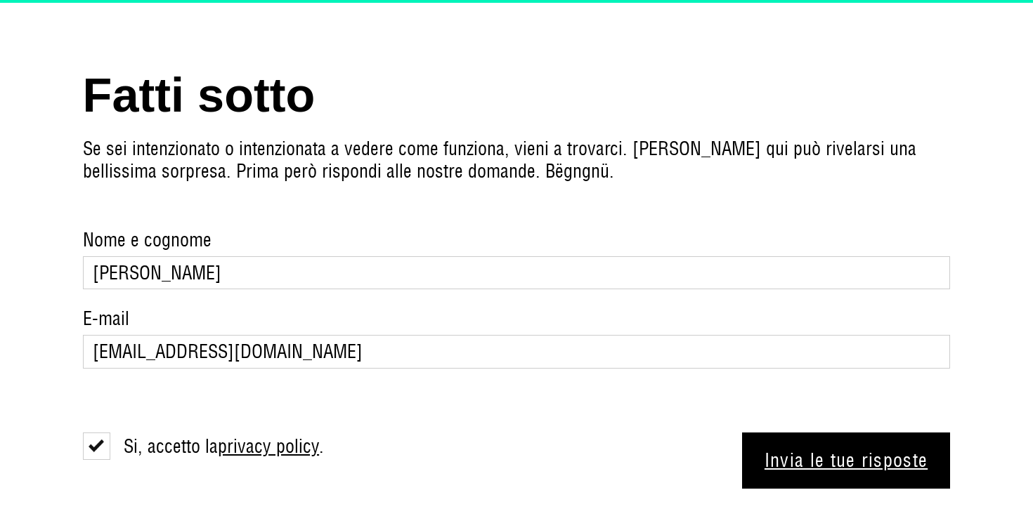
click at [833, 433] on button "Invia le tue risposte" at bounding box center [846, 461] width 209 height 56
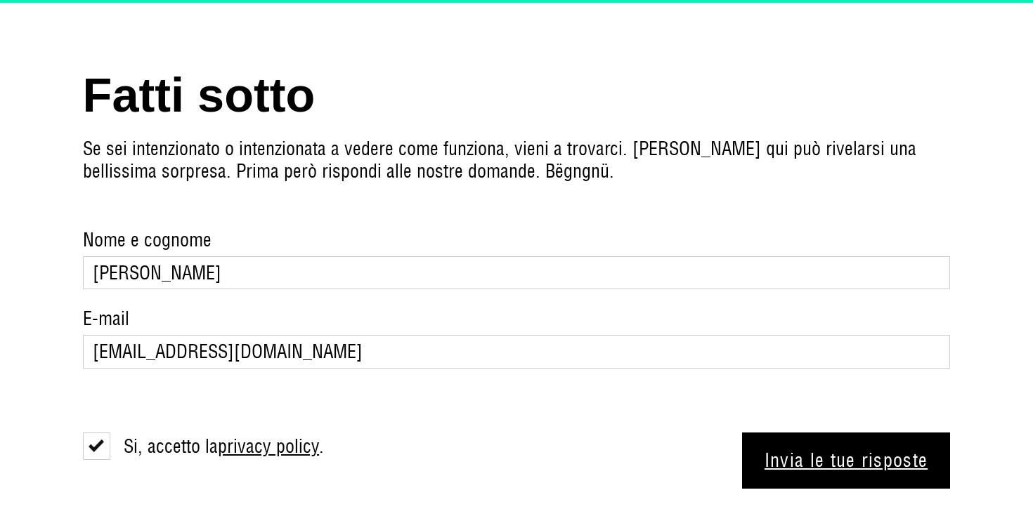
click at [823, 433] on button "Invia le tue risposte" at bounding box center [846, 461] width 209 height 56
click at [783, 433] on button "Invia le tue risposte" at bounding box center [846, 461] width 209 height 56
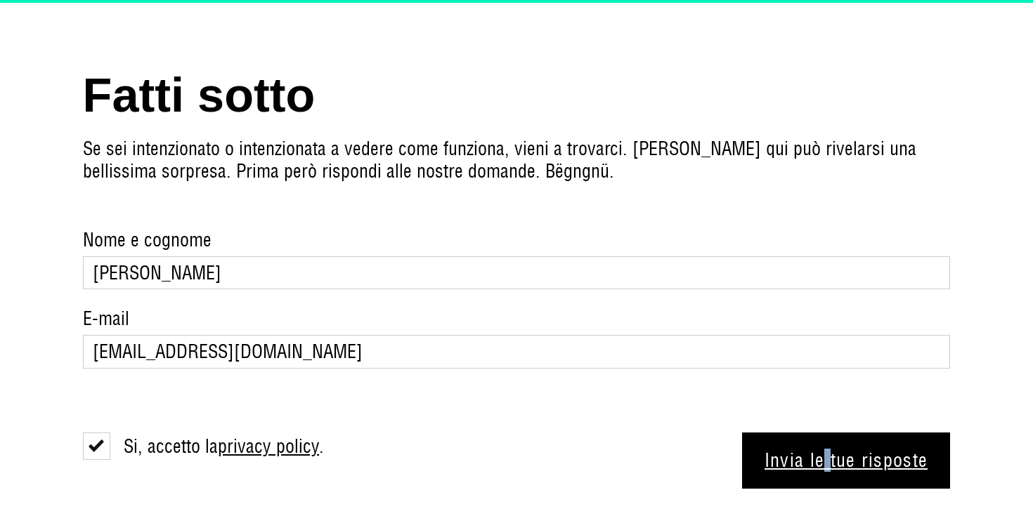
click at [783, 433] on button "Invia le tue risposte" at bounding box center [846, 461] width 209 height 56
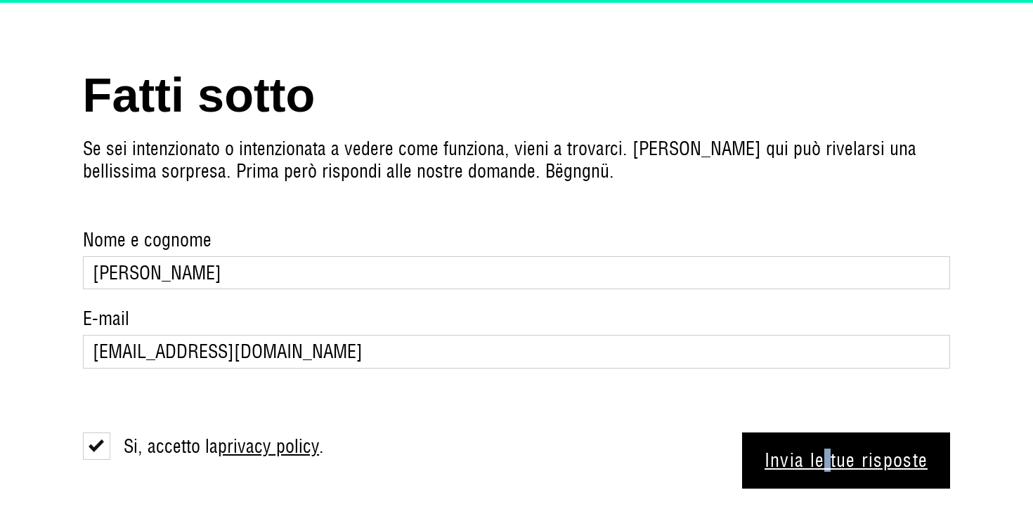
click at [742, 433] on button "Invia le tue risposte" at bounding box center [846, 461] width 209 height 56
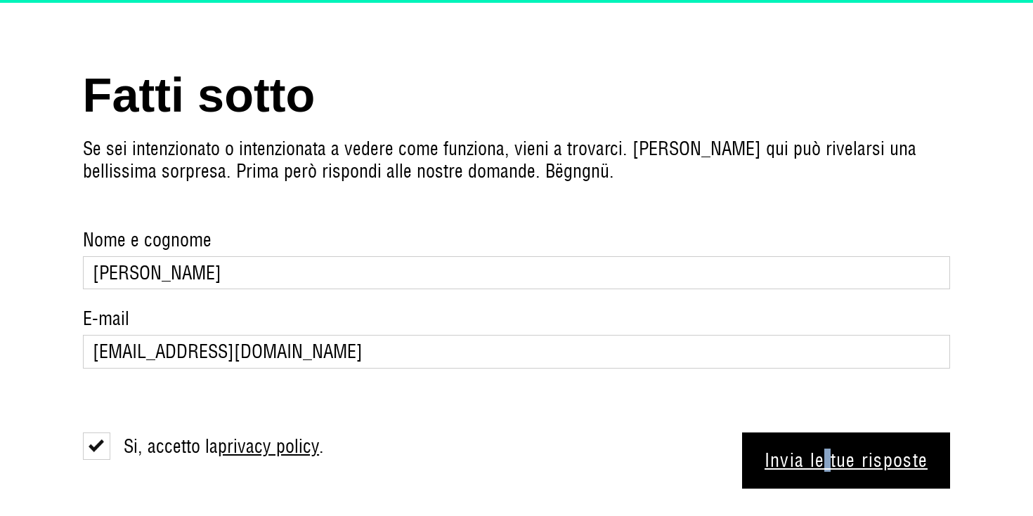
click at [742, 433] on button "Invia le tue risposte" at bounding box center [846, 461] width 209 height 56
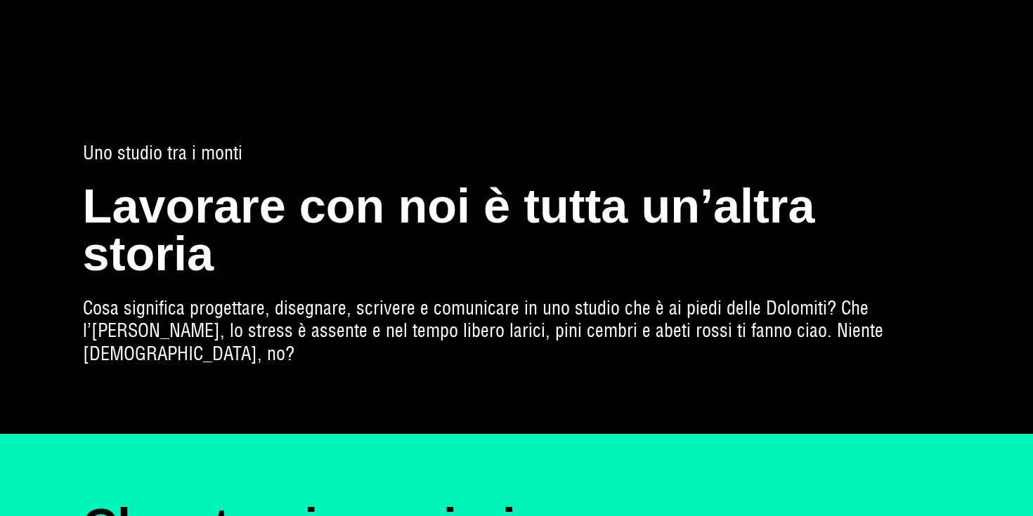
scroll to position [975, 0]
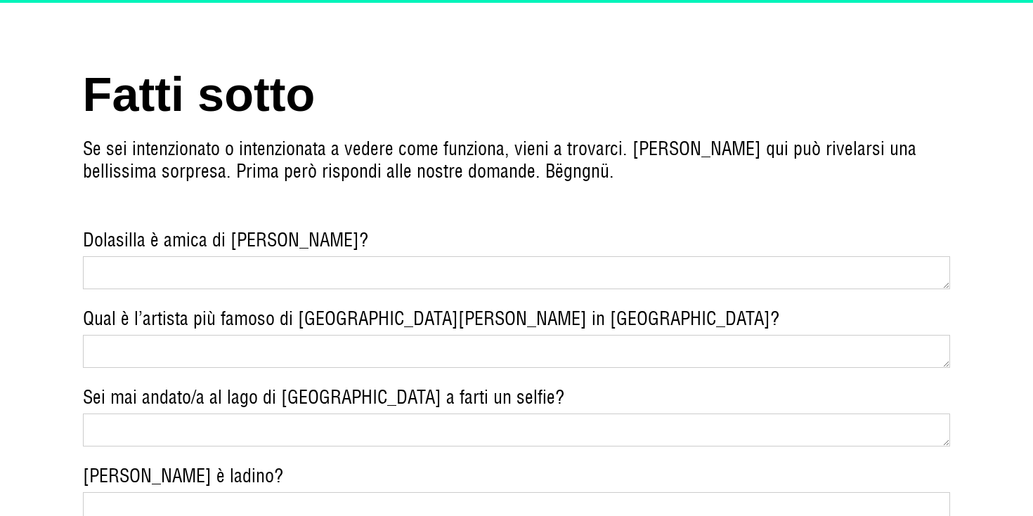
click at [244, 256] on textarea "Dolasilla è amica di [PERSON_NAME]?" at bounding box center [517, 272] width 868 height 33
type textarea "n"
type textarea "si"
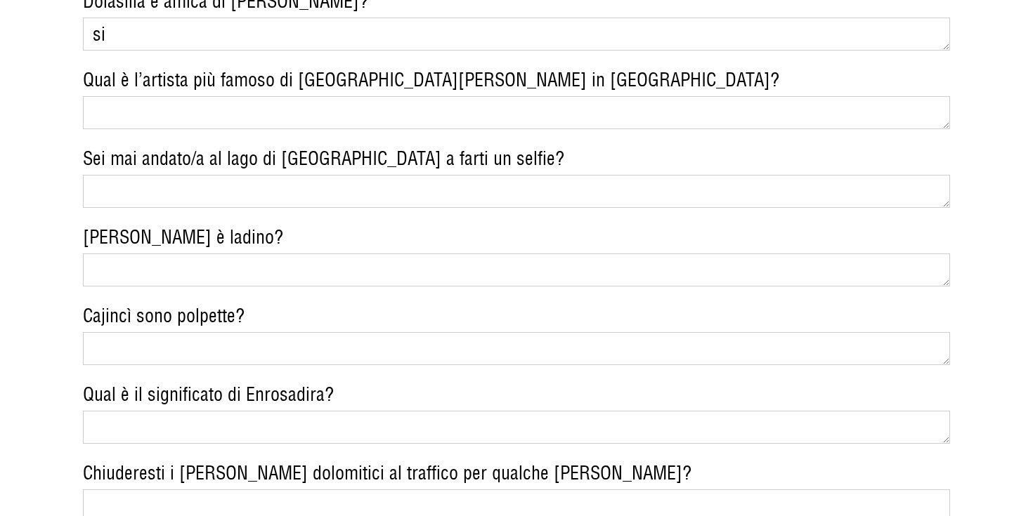
scroll to position [1216, 0]
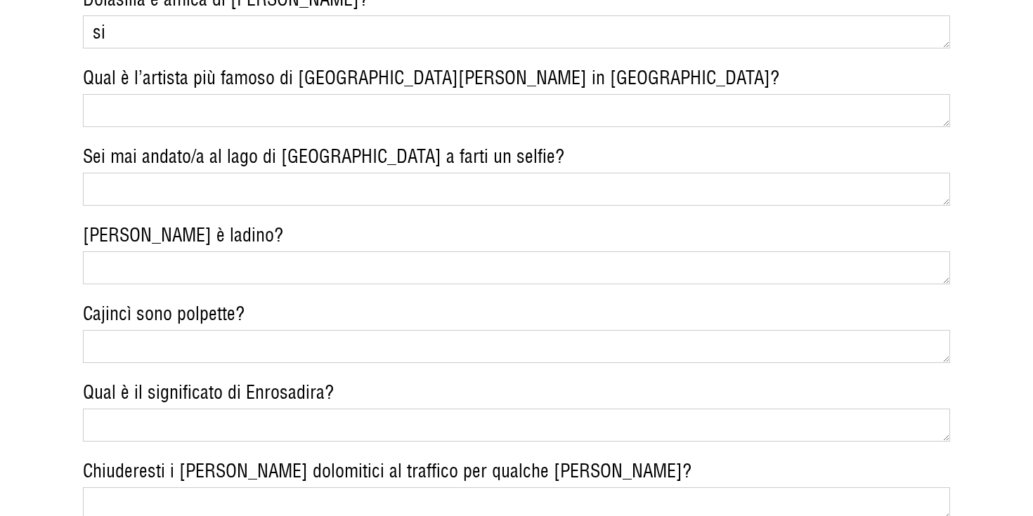
click at [150, 409] on textarea "Qual è il significato di Enrosadira?" at bounding box center [517, 425] width 868 height 33
paste textarea "il fenomeno dell’arrossamento delle cime delle Dolomiti, che al tramonto [PERSO…"
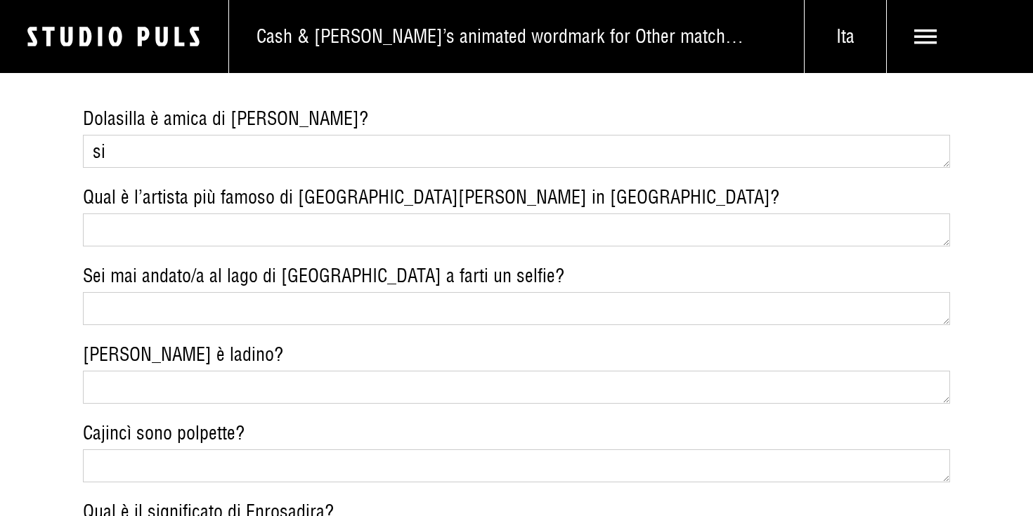
scroll to position [1095, 0]
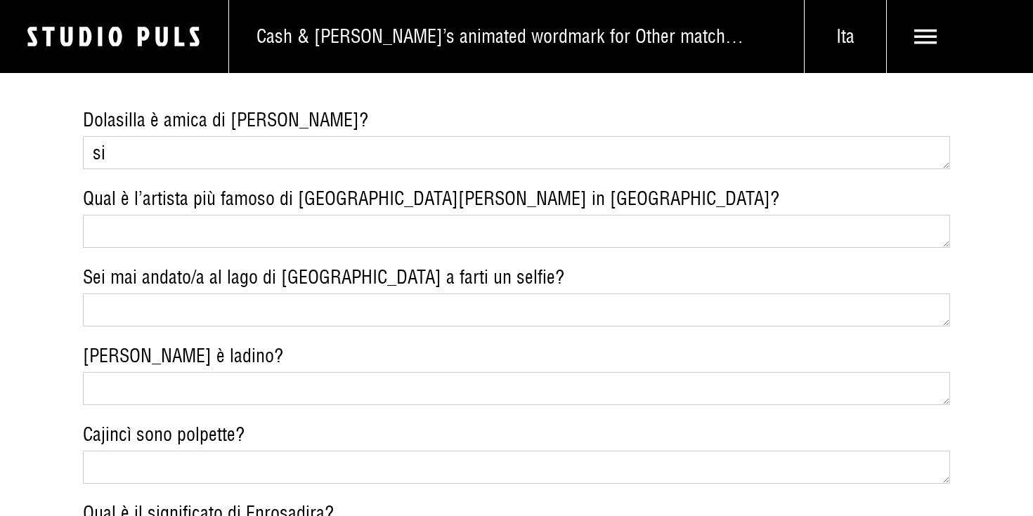
type textarea "il fenomeno dell’arrossamento delle cime delle Dolomiti, che al tramonto [PERSO…"
click at [165, 215] on textarea "Qual è l’artista più famoso di [GEOGRAPHIC_DATA][PERSON_NAME] in [GEOGRAPHIC_DA…" at bounding box center [517, 231] width 868 height 33
paste textarea "[PERSON_NAME]"
type textarea "[PERSON_NAME]"
click at [164, 294] on textarea "Sei mai andato/a al lago di [GEOGRAPHIC_DATA] a farti un selfie?" at bounding box center [517, 310] width 868 height 33
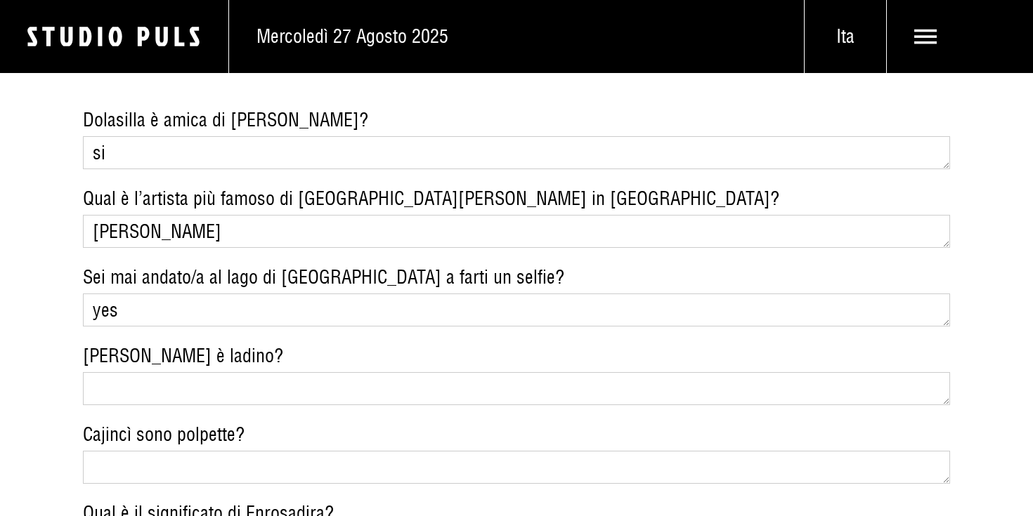
type textarea "yes"
type textarea "no"
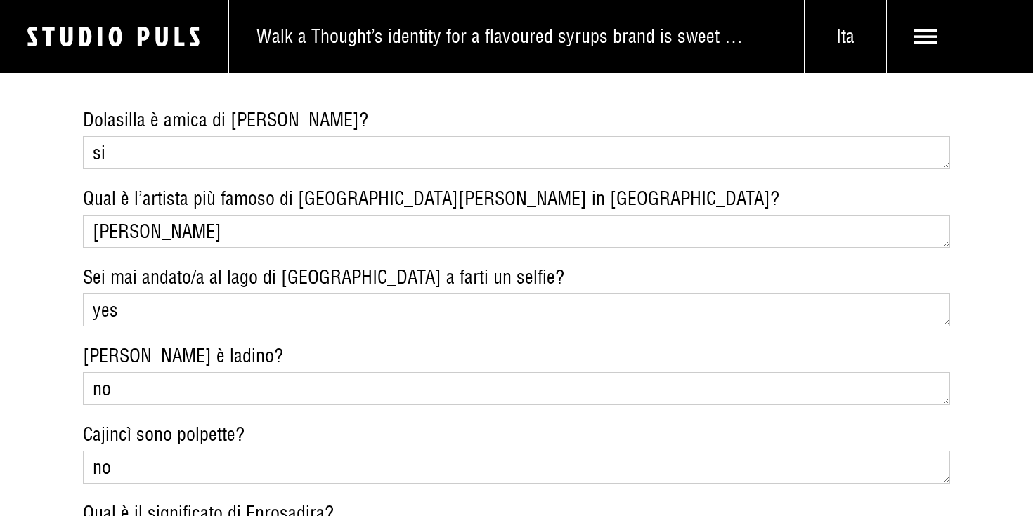
type textarea "no"
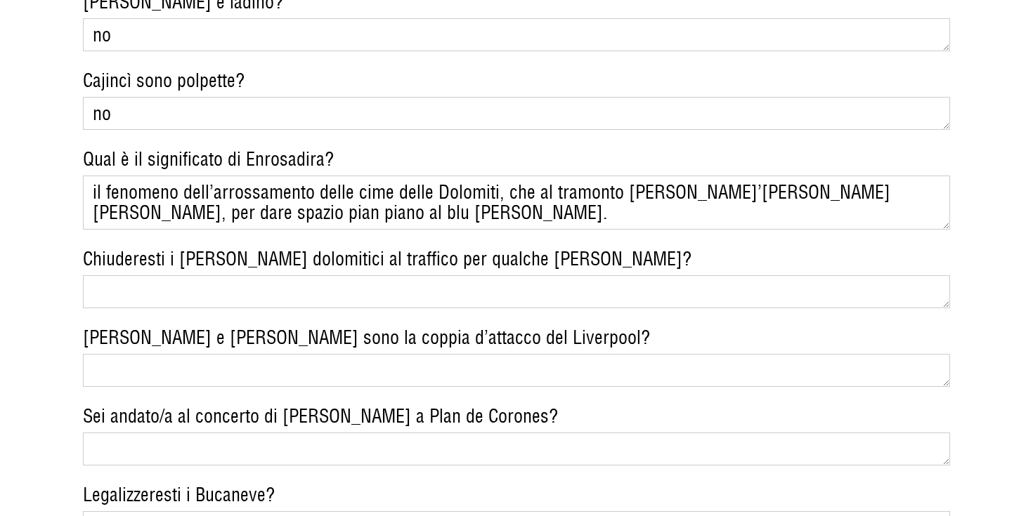
scroll to position [1472, 0]
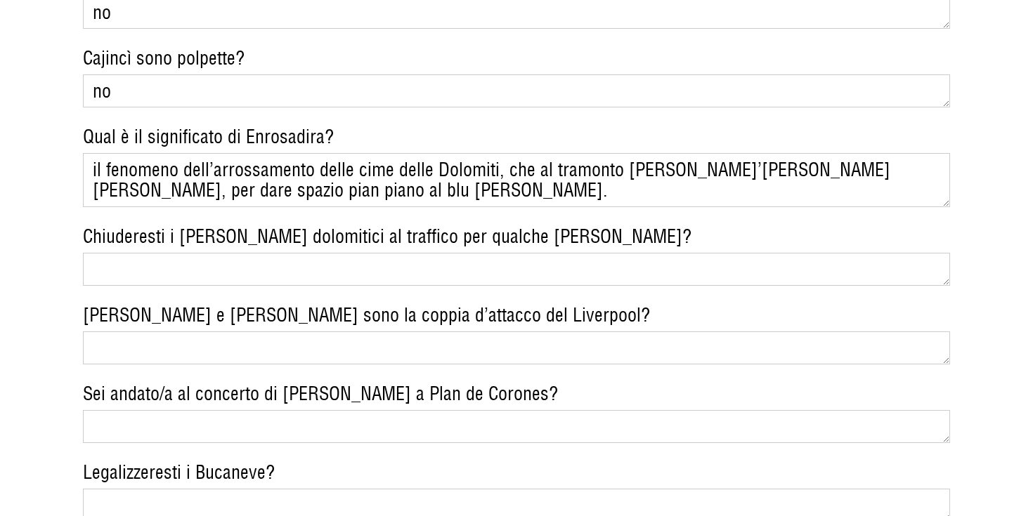
click at [180, 253] on textarea "Chiuderesti i [PERSON_NAME] dolomitici al traffico per qualche [PERSON_NAME]?" at bounding box center [517, 269] width 868 height 33
type textarea "forse"
type textarea "no"
type textarea "no preferisco cremonini"
click at [180, 489] on textarea "Legalizzeresti i Bucaneve?" at bounding box center [517, 505] width 868 height 33
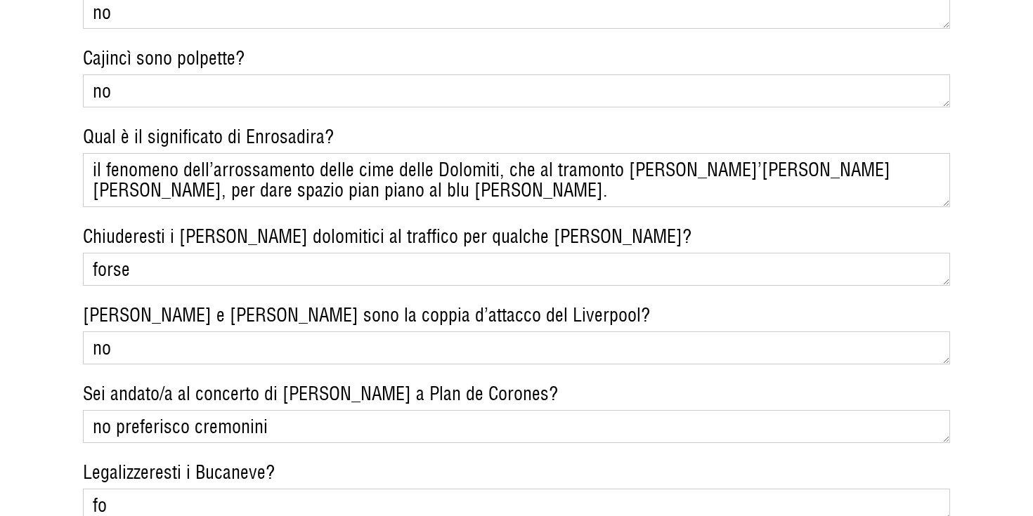
type textarea "f"
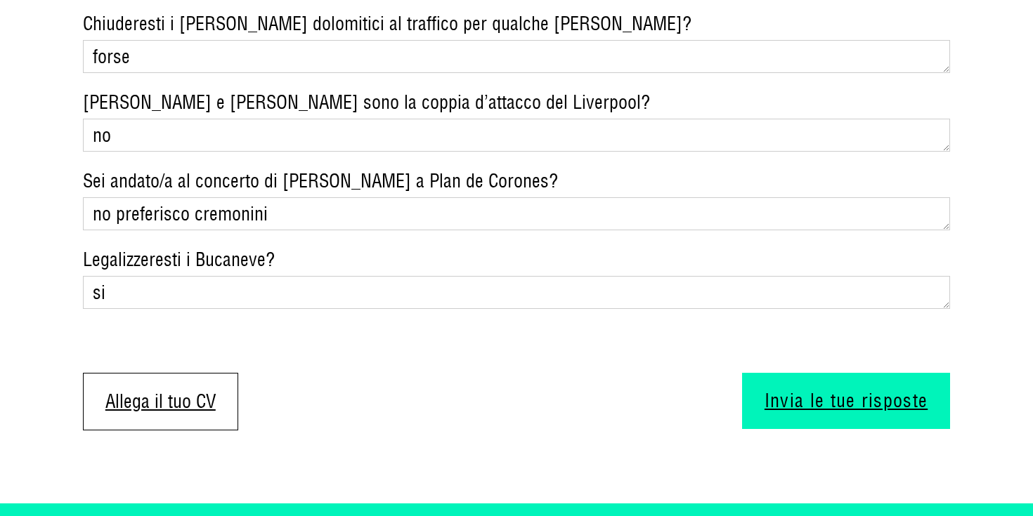
scroll to position [1686, 0]
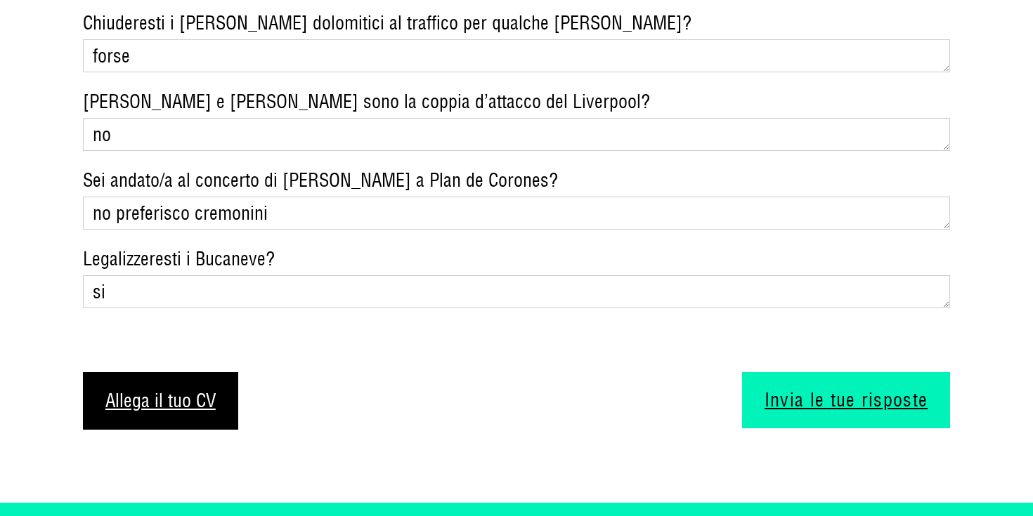
type textarea "si"
click at [188, 372] on label "Allega il tuo CV" at bounding box center [160, 401] width 155 height 58
click at [83, 372] on input "Allega il tuo CV" at bounding box center [83, 372] width 0 height 0
type input "C:\fakepath\CV_Emma Puddinu_.pdf"
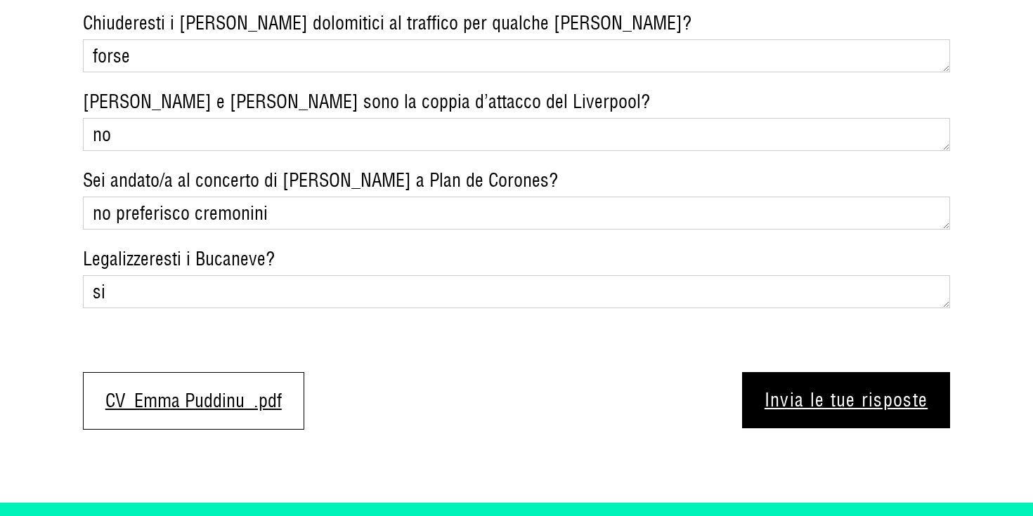
click at [825, 372] on button "Invia le tue risposte" at bounding box center [846, 400] width 209 height 56
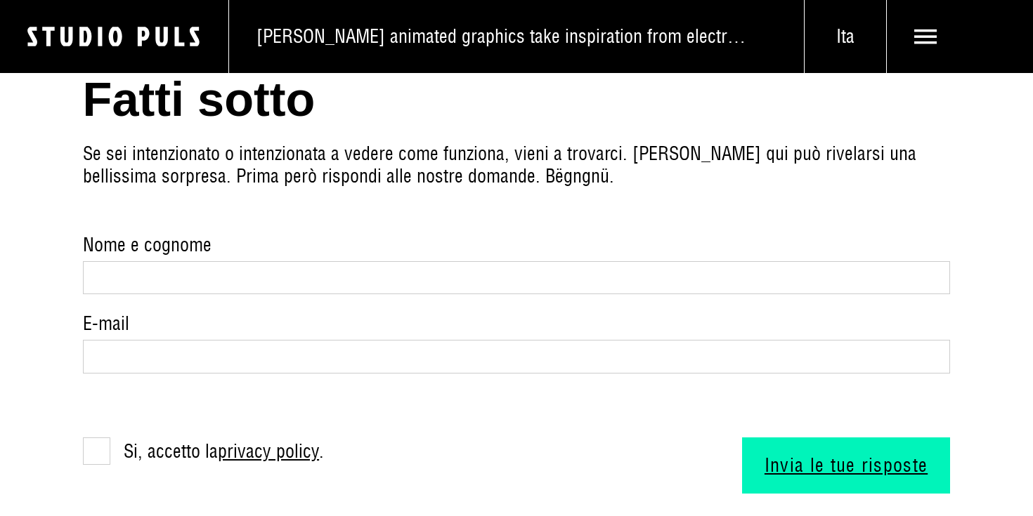
scroll to position [965, 0]
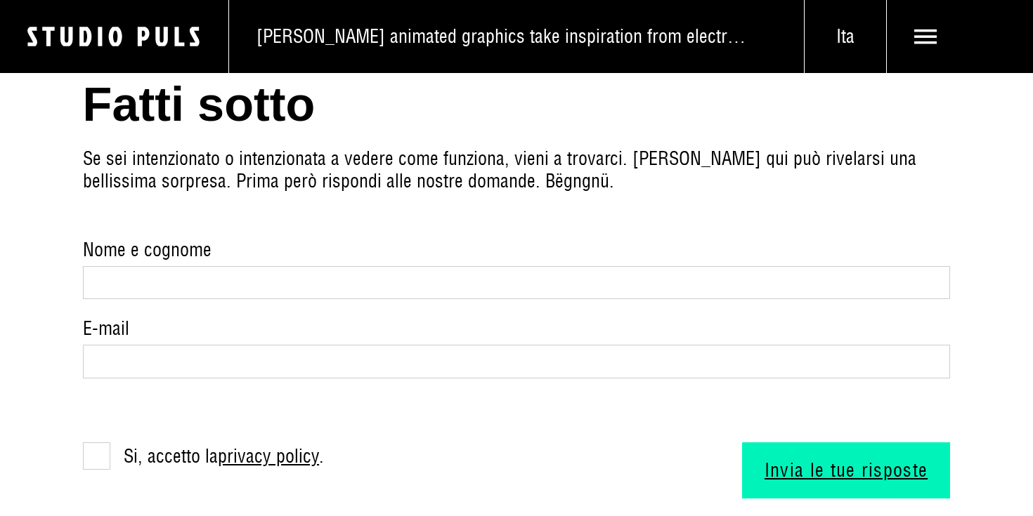
click at [322, 266] on input "Nome e cognome" at bounding box center [517, 282] width 868 height 33
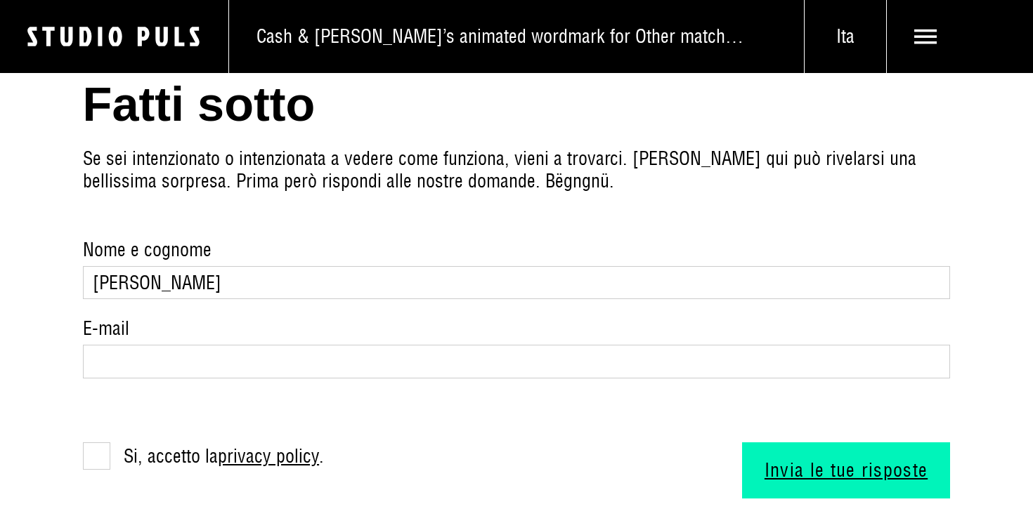
type input "[PERSON_NAME]"
click at [341, 345] on input "E-mail" at bounding box center [517, 361] width 868 height 33
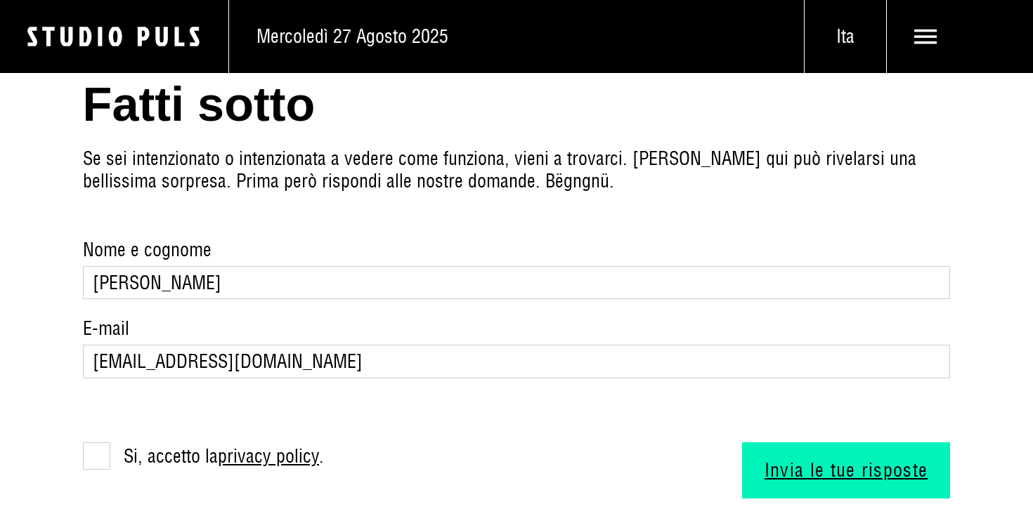
type input "[EMAIL_ADDRESS][DOMAIN_NAME]"
click at [110, 443] on label "Si, accetto la privacy policy ." at bounding box center [204, 456] width 242 height 27
click at [92, 443] on input "Si, accetto la privacy policy ." at bounding box center [87, 447] width 9 height 9
checkbox input "true"
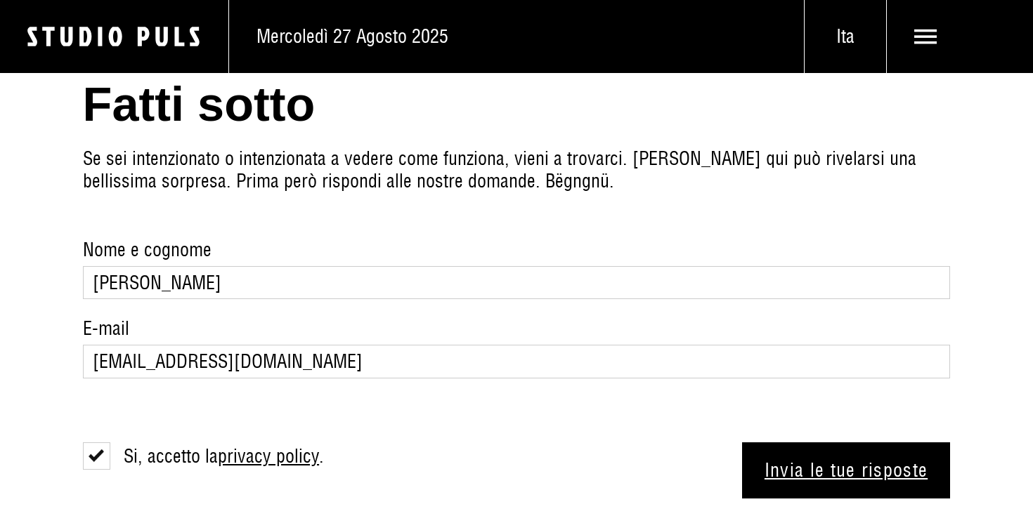
click at [800, 443] on button "Invia le tue risposte" at bounding box center [846, 471] width 209 height 56
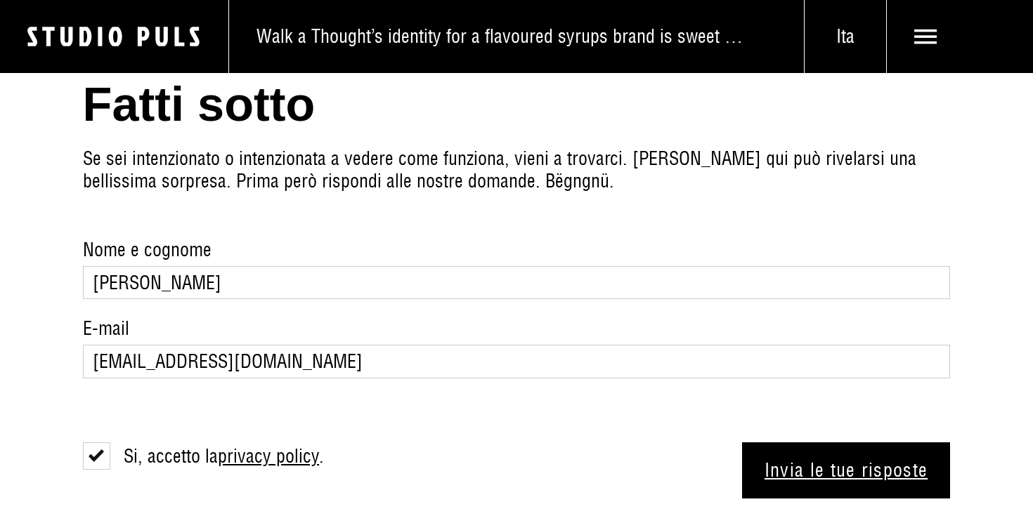
click at [800, 443] on button "Invia le tue risposte" at bounding box center [846, 471] width 209 height 56
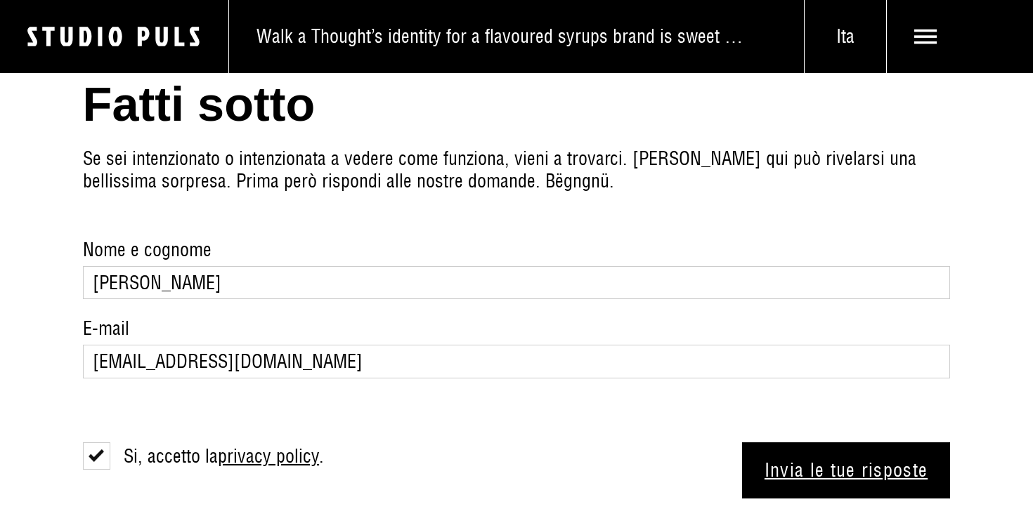
click at [800, 443] on button "Invia le tue risposte" at bounding box center [846, 471] width 209 height 56
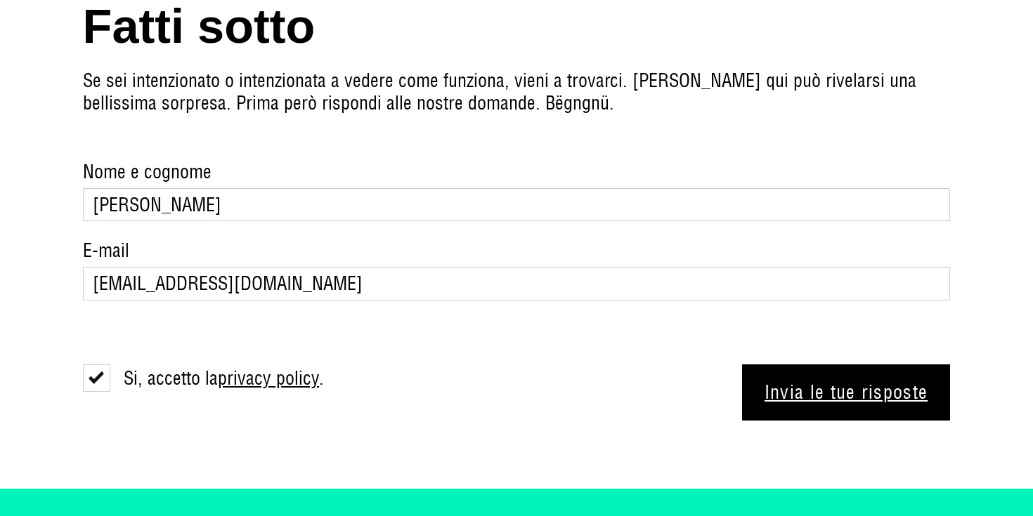
scroll to position [1058, 0]
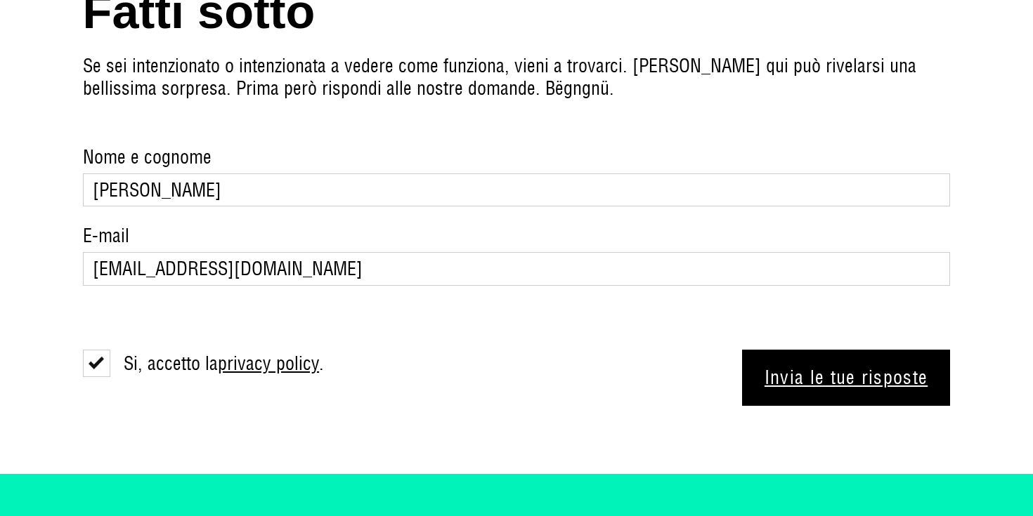
click at [812, 350] on button "Invia le tue risposte" at bounding box center [846, 378] width 209 height 56
click at [793, 350] on button "Invia le tue risposte" at bounding box center [846, 378] width 209 height 56
